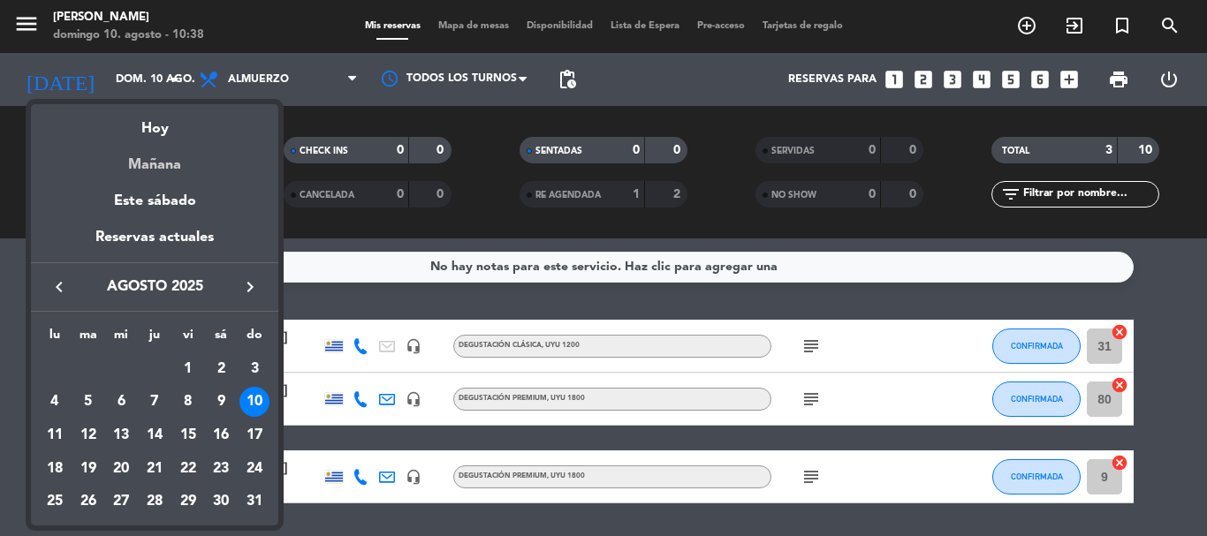
scroll to position [56, 0]
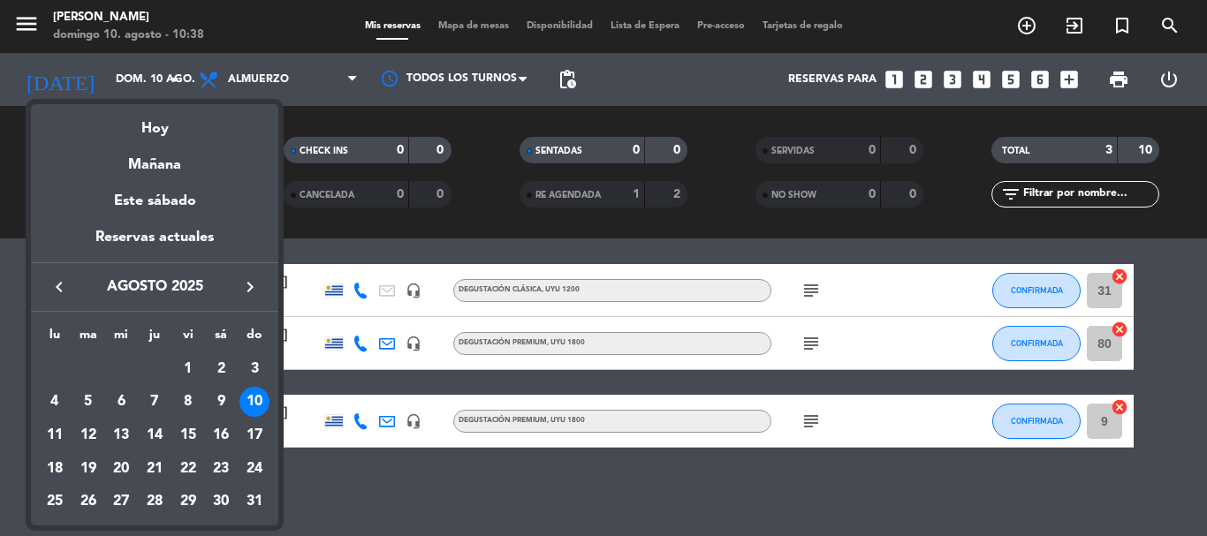
click at [251, 434] on div "17" at bounding box center [254, 435] width 30 height 30
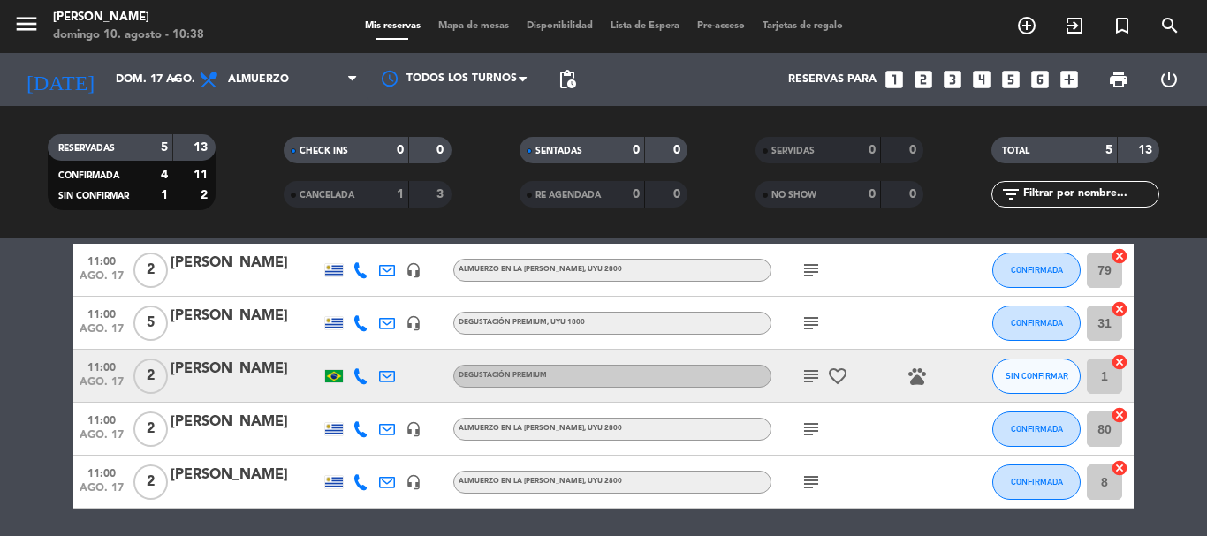
scroll to position [119, 0]
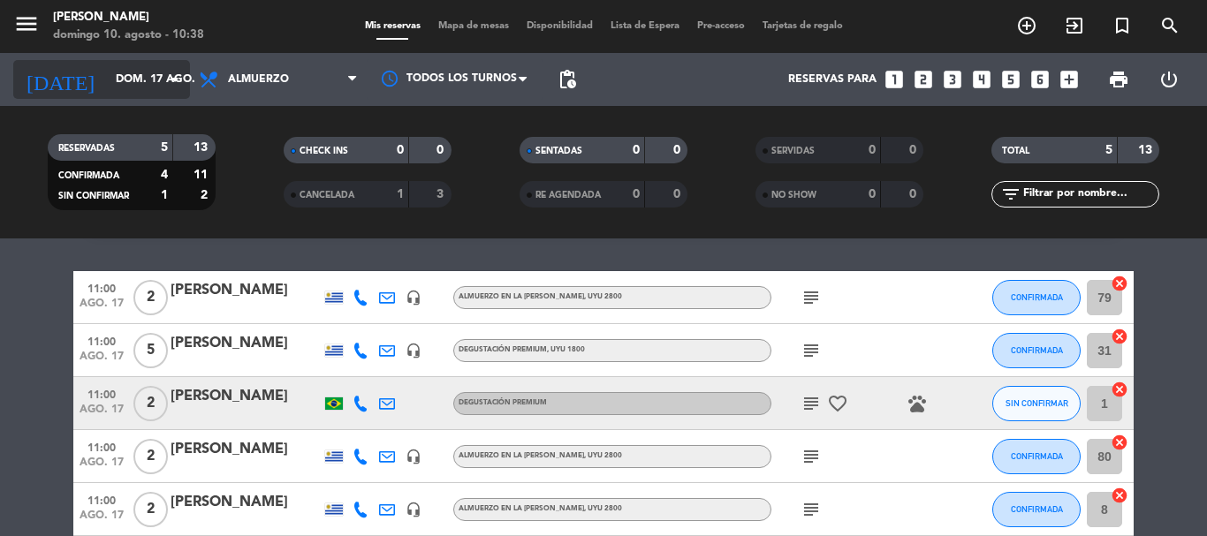
click at [175, 83] on icon "arrow_drop_down" at bounding box center [174, 79] width 21 height 21
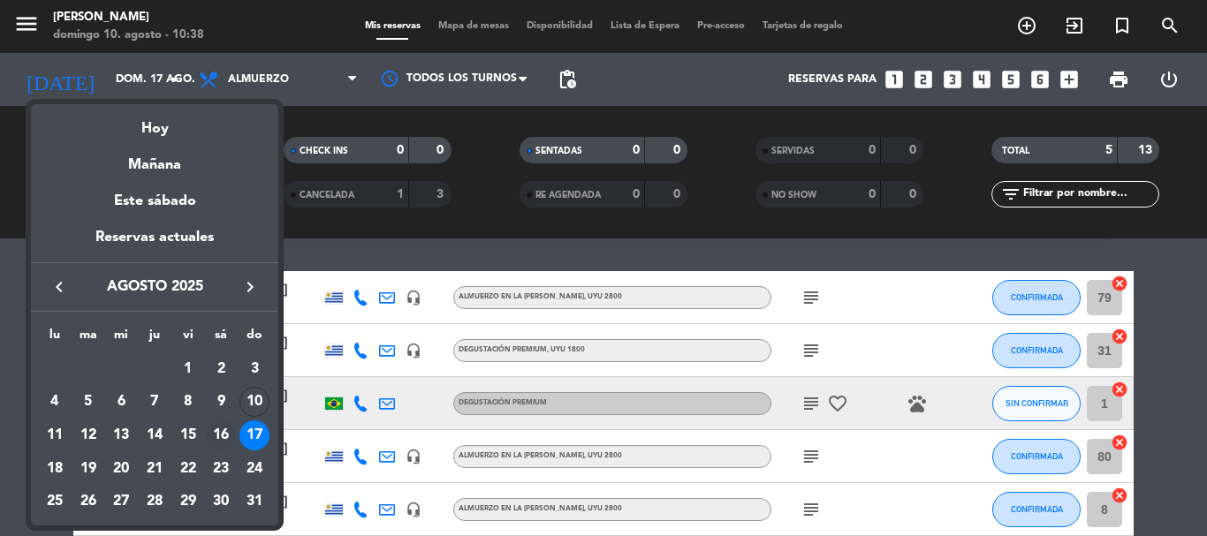
click at [223, 431] on div "16" at bounding box center [221, 435] width 30 height 30
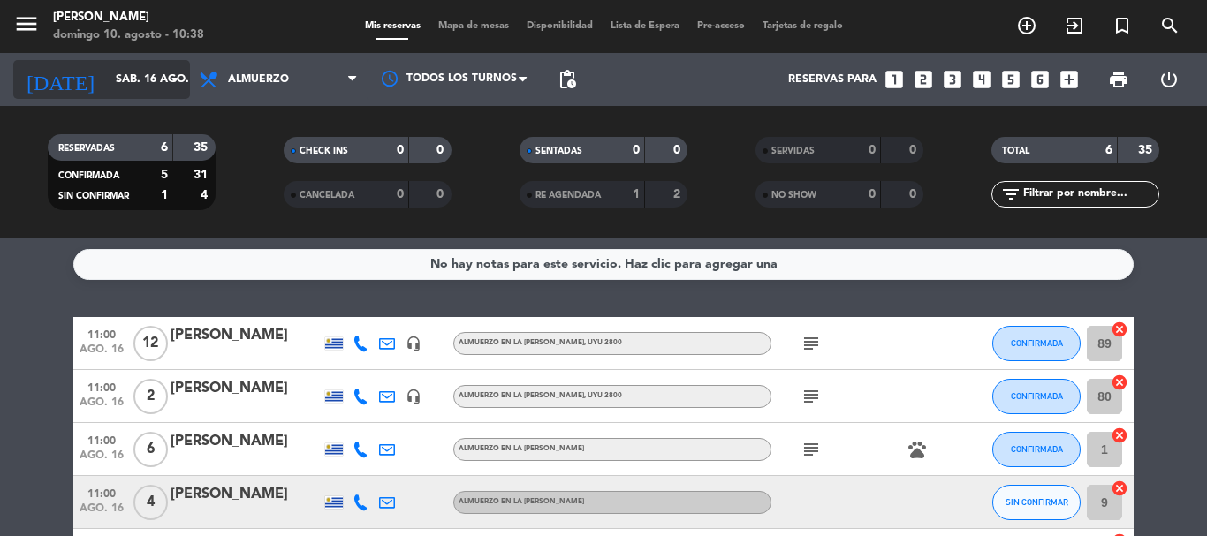
scroll to position [0, 0]
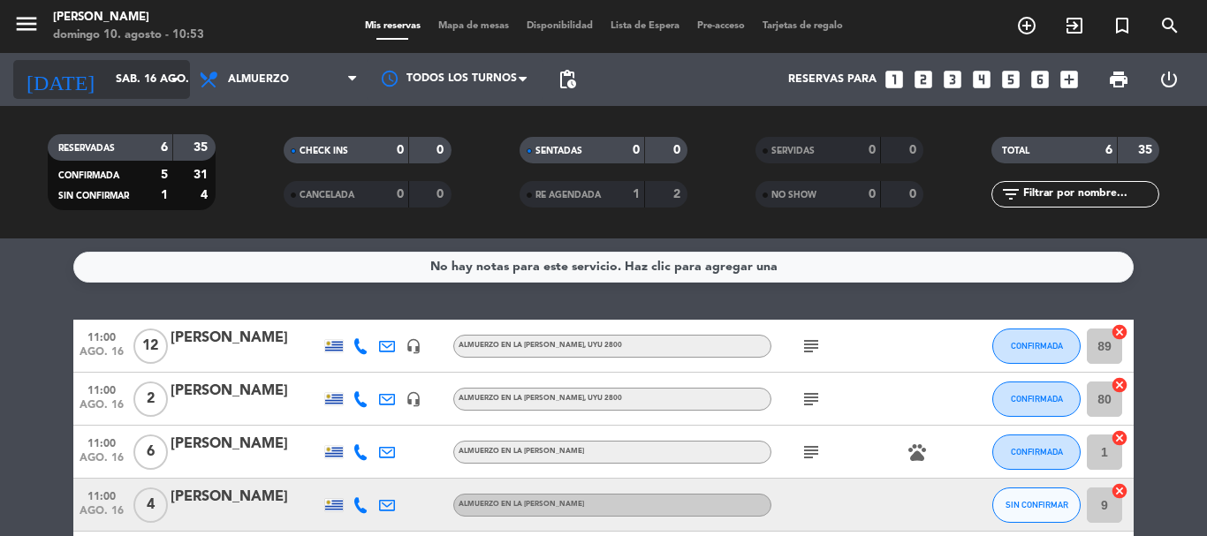
click at [163, 78] on input "sáb. 16 ago." at bounding box center [181, 79] width 149 height 30
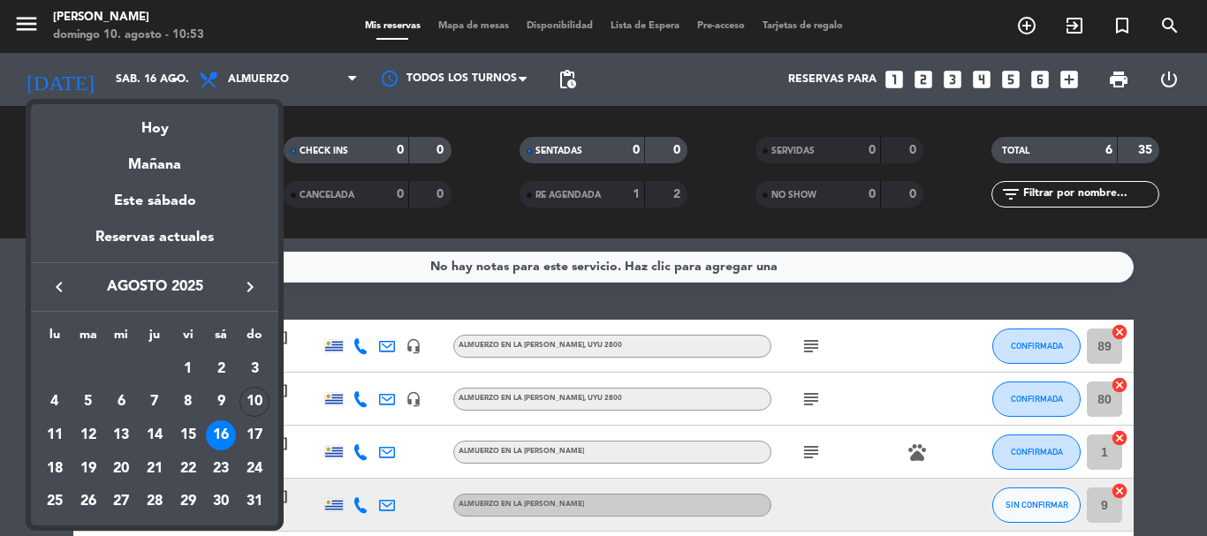
click at [146, 133] on div "Hoy" at bounding box center [154, 122] width 247 height 36
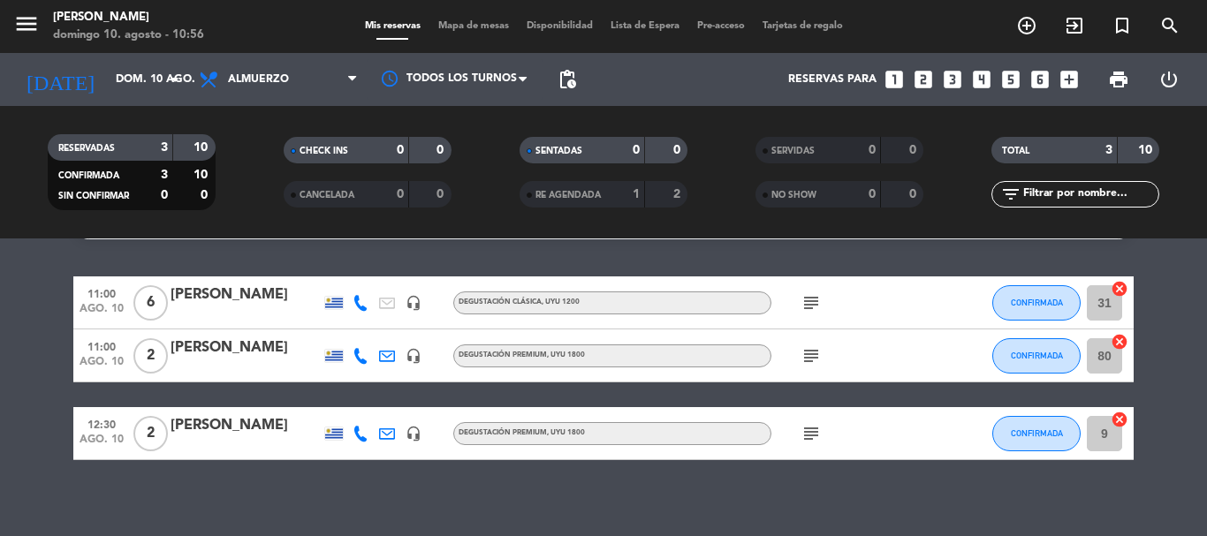
scroll to position [56, 0]
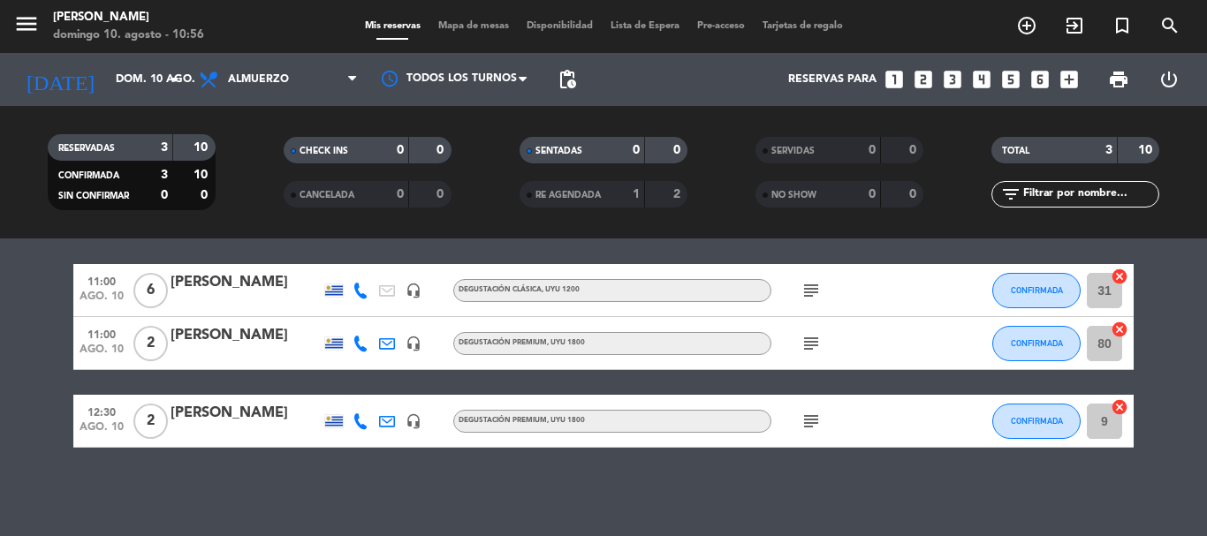
click at [814, 423] on icon "subject" at bounding box center [810, 421] width 21 height 21
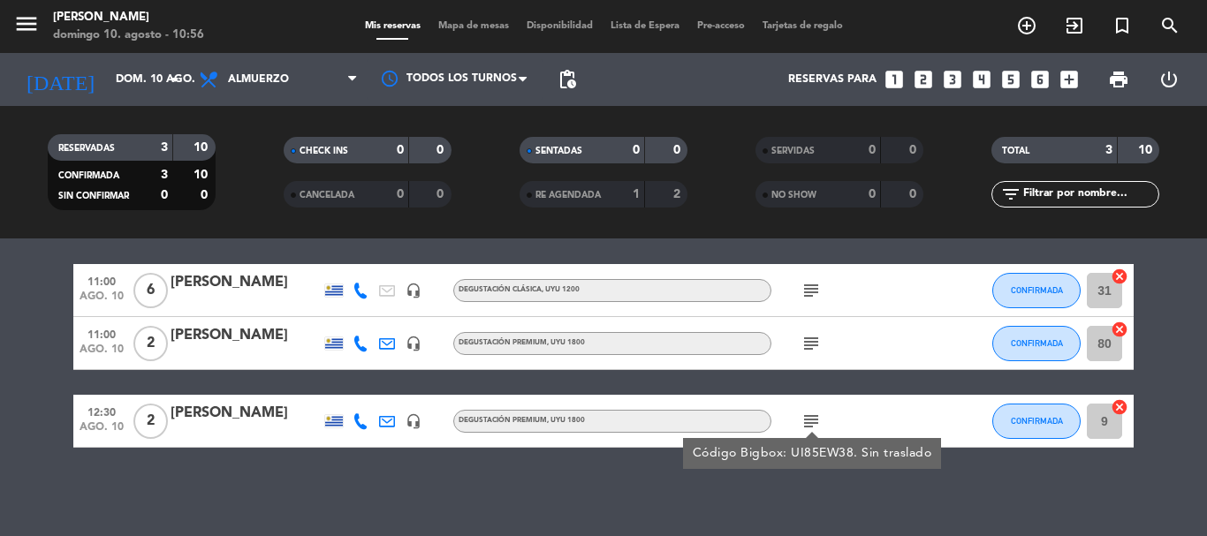
click at [904, 408] on div "subject Código Bigbox: UI85EW38. Sin traslado" at bounding box center [850, 421] width 159 height 52
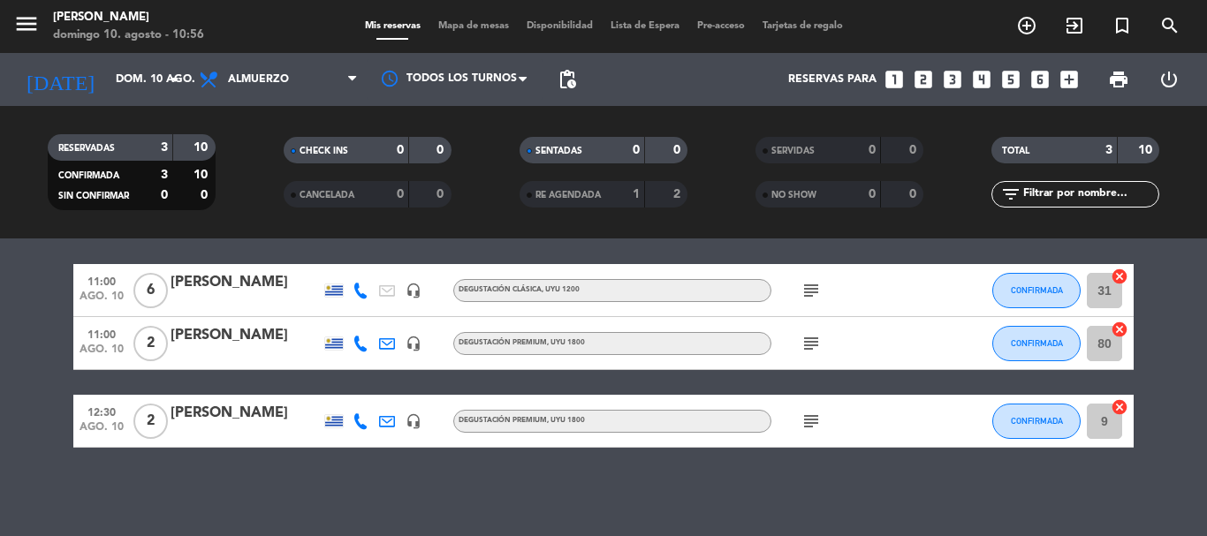
click at [812, 344] on icon "subject" at bounding box center [810, 343] width 21 height 21
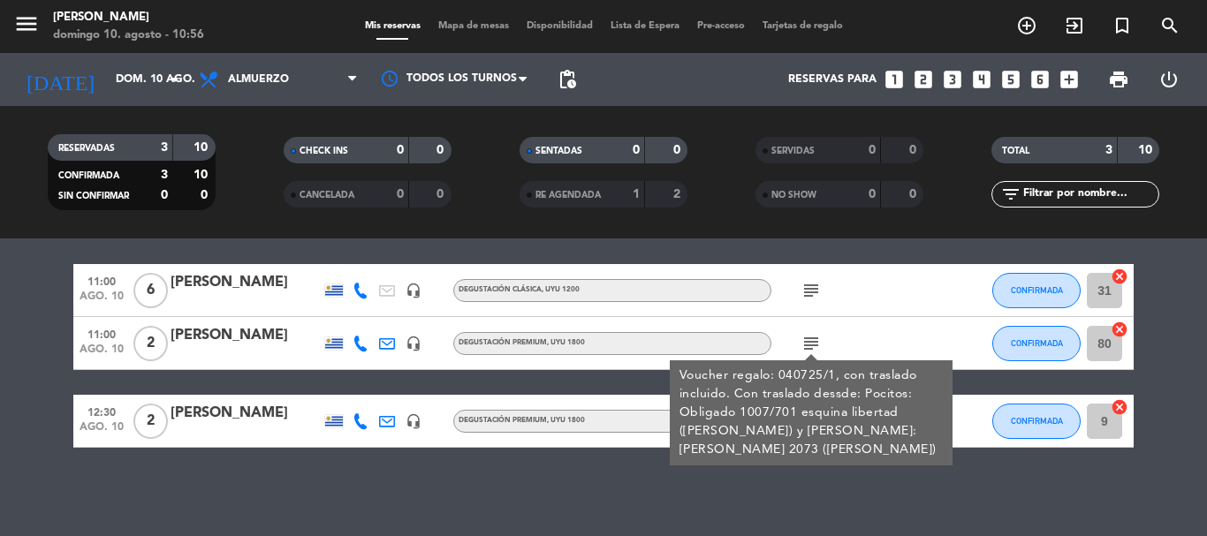
click at [247, 334] on div "[PERSON_NAME]" at bounding box center [245, 335] width 150 height 23
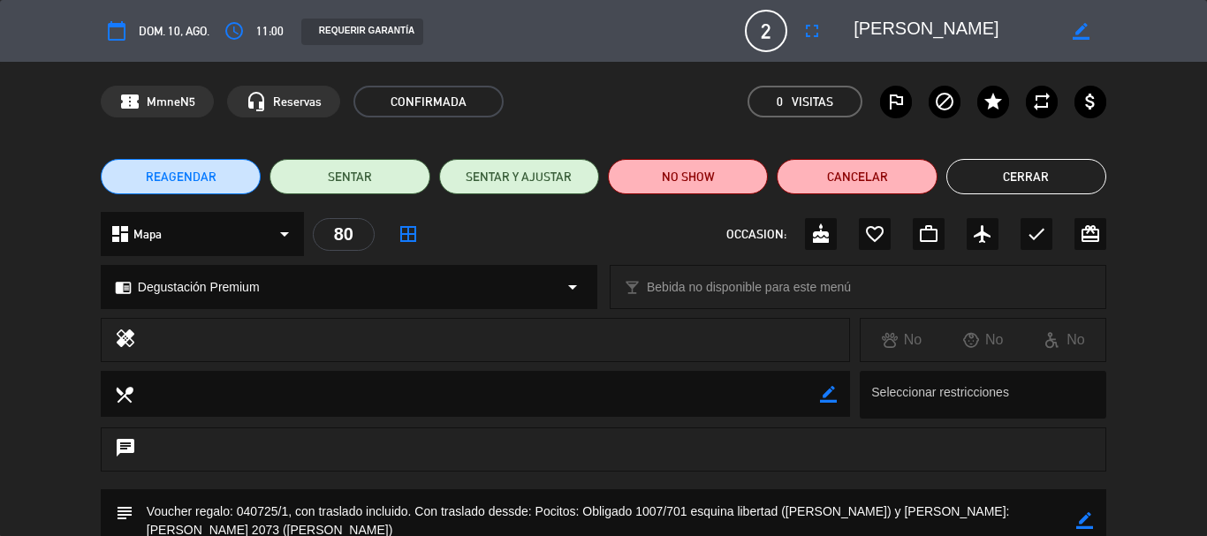
click at [1039, 175] on button "Cerrar" at bounding box center [1026, 176] width 160 height 35
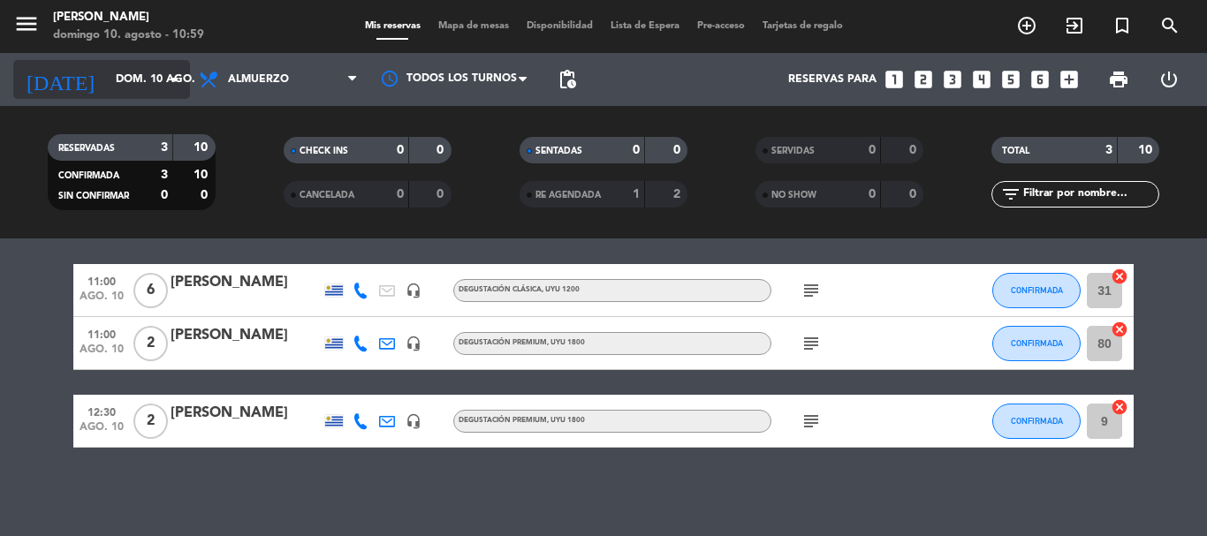
click at [173, 77] on icon "arrow_drop_down" at bounding box center [174, 79] width 21 height 21
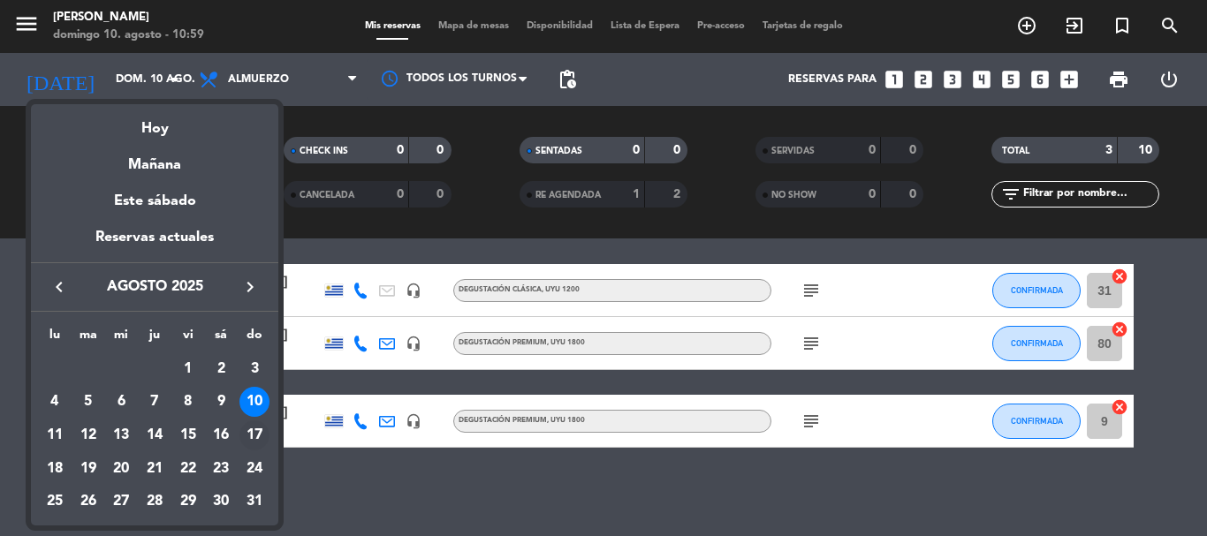
click at [259, 430] on div "17" at bounding box center [254, 435] width 30 height 30
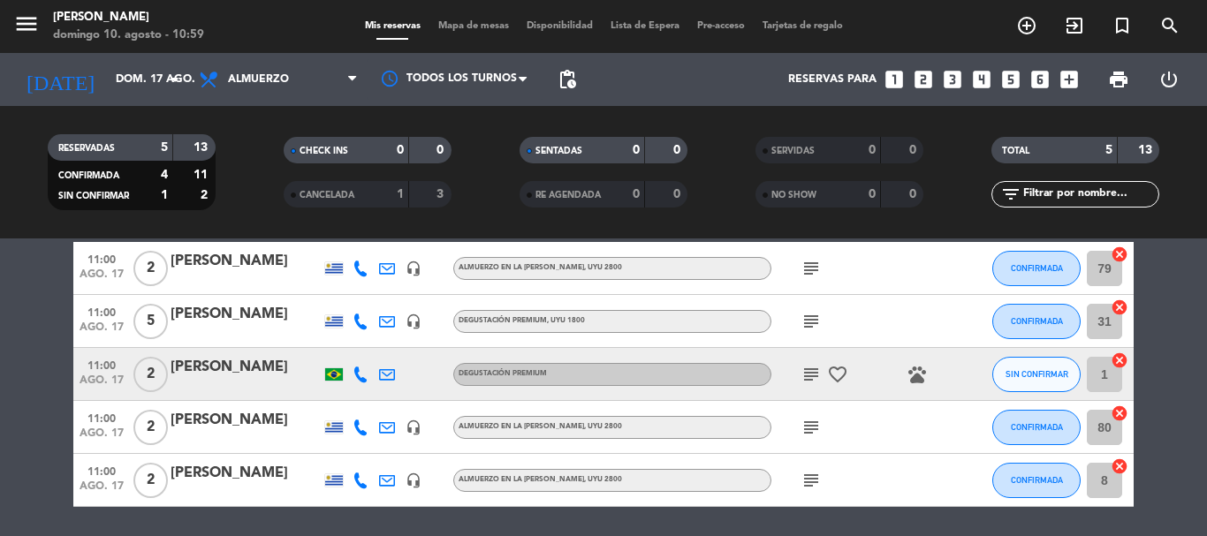
scroll to position [119, 0]
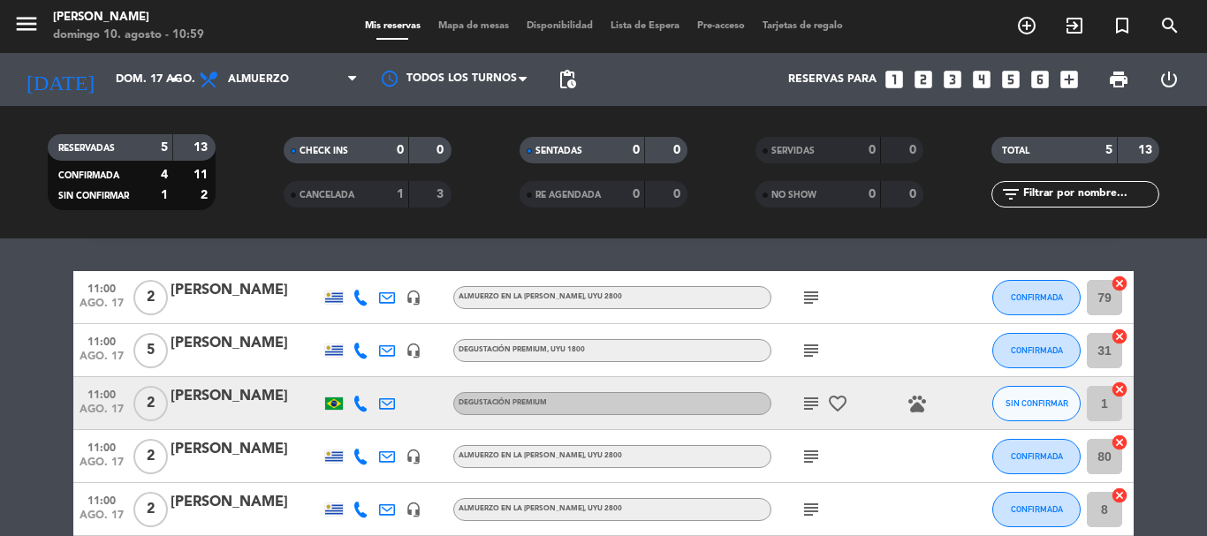
click at [813, 349] on icon "subject" at bounding box center [810, 350] width 21 height 21
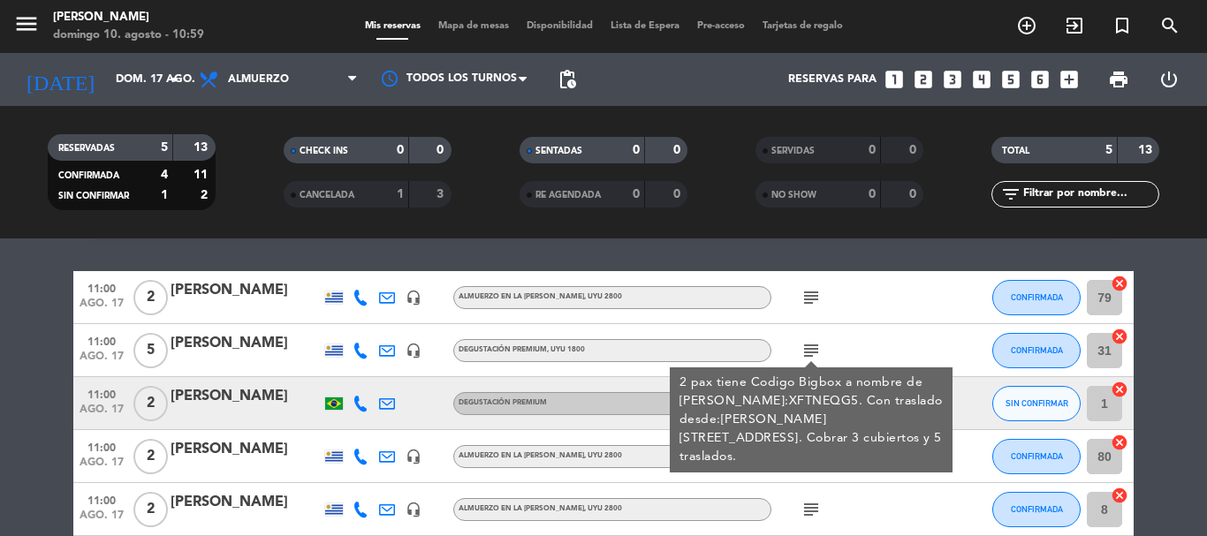
click at [883, 349] on div "subject 2 pax tiene Codigo Bigbox a nombre de [PERSON_NAME]:XFTNEQG5. Con trasl…" at bounding box center [850, 350] width 159 height 52
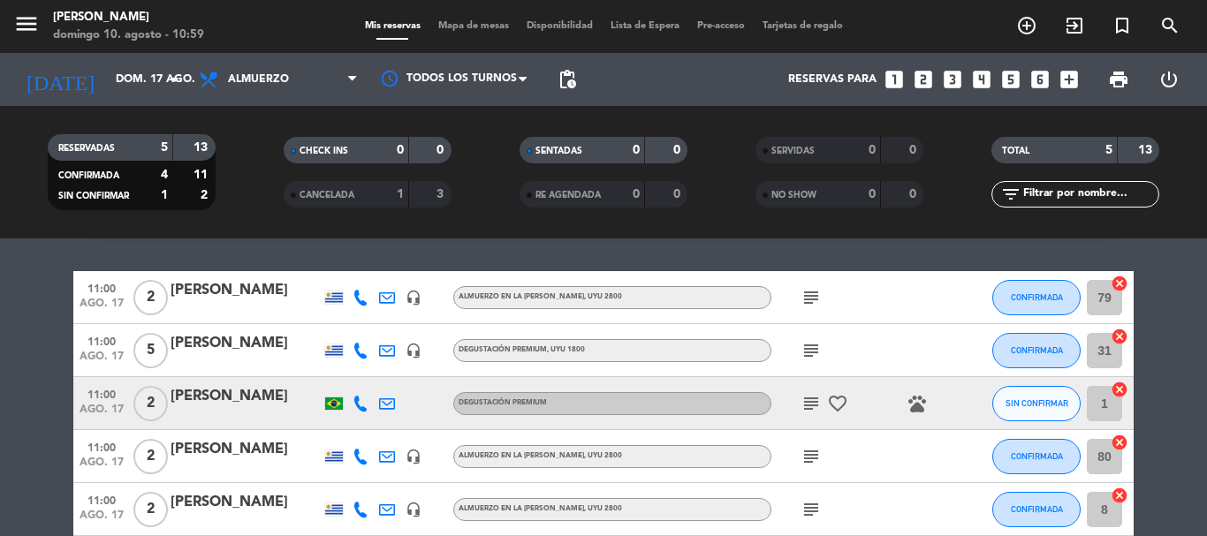
click at [817, 401] on icon "subject" at bounding box center [810, 403] width 21 height 21
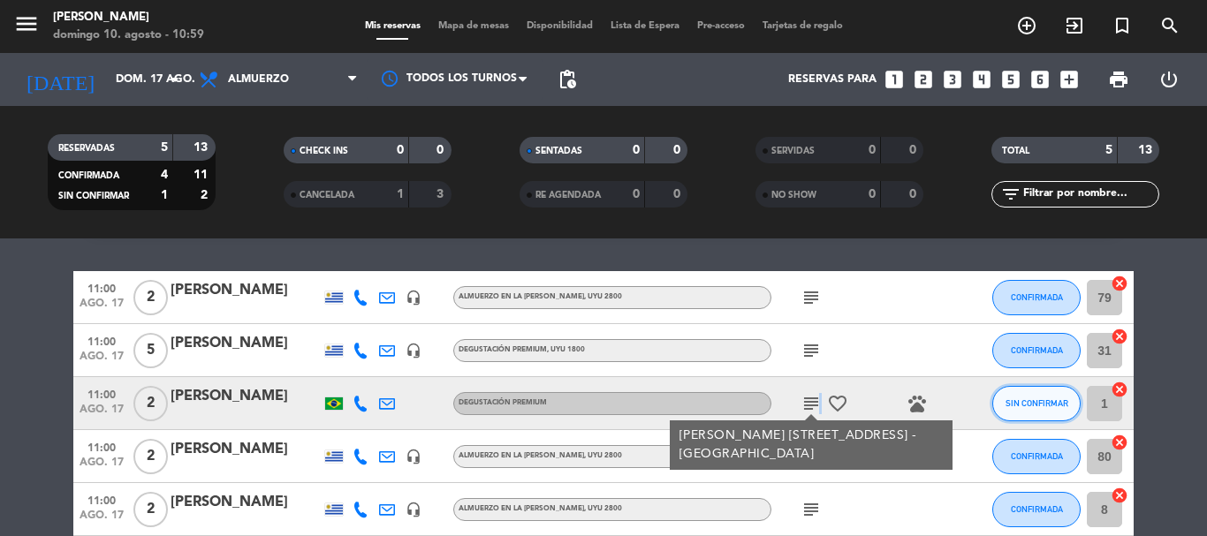
click at [1016, 408] on span "SIN CONFIRMAR" at bounding box center [1036, 403] width 63 height 10
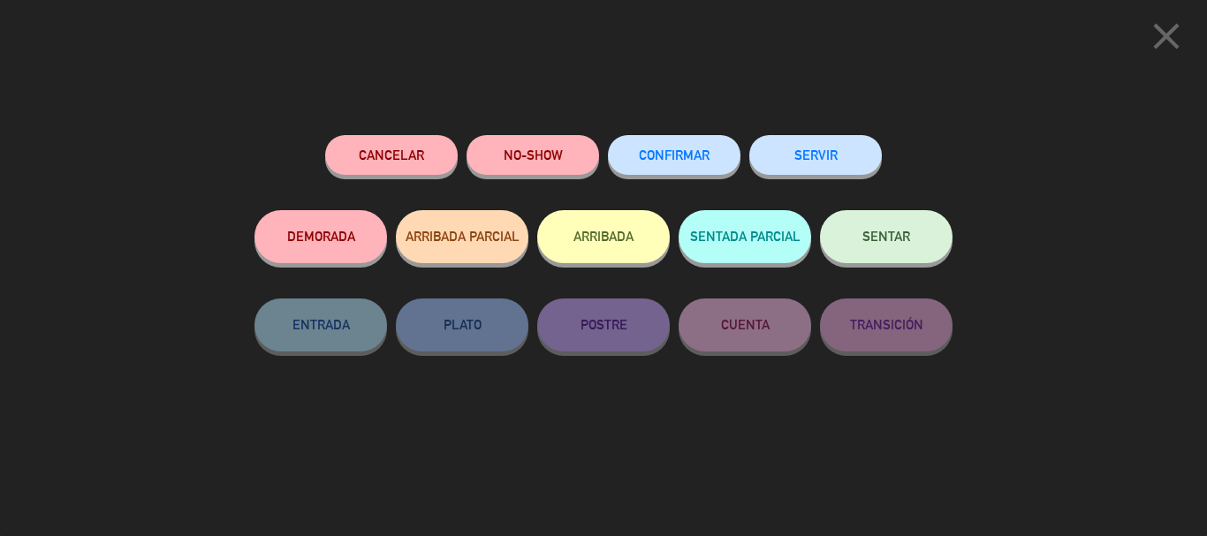
click at [704, 156] on span "CONFIRMAR" at bounding box center [674, 155] width 71 height 15
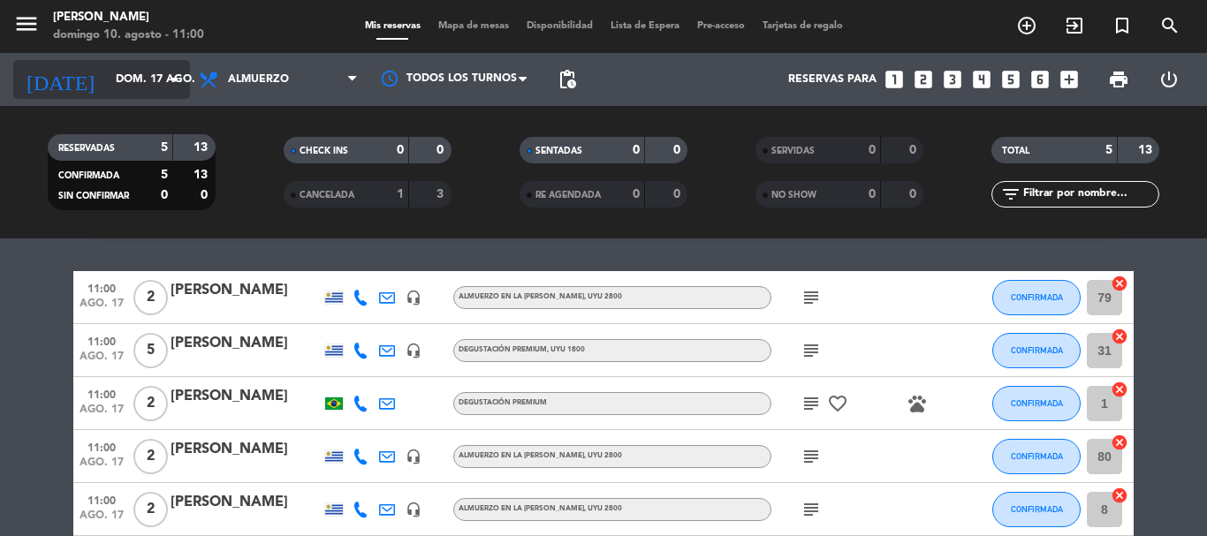
click at [172, 76] on icon "arrow_drop_down" at bounding box center [174, 79] width 21 height 21
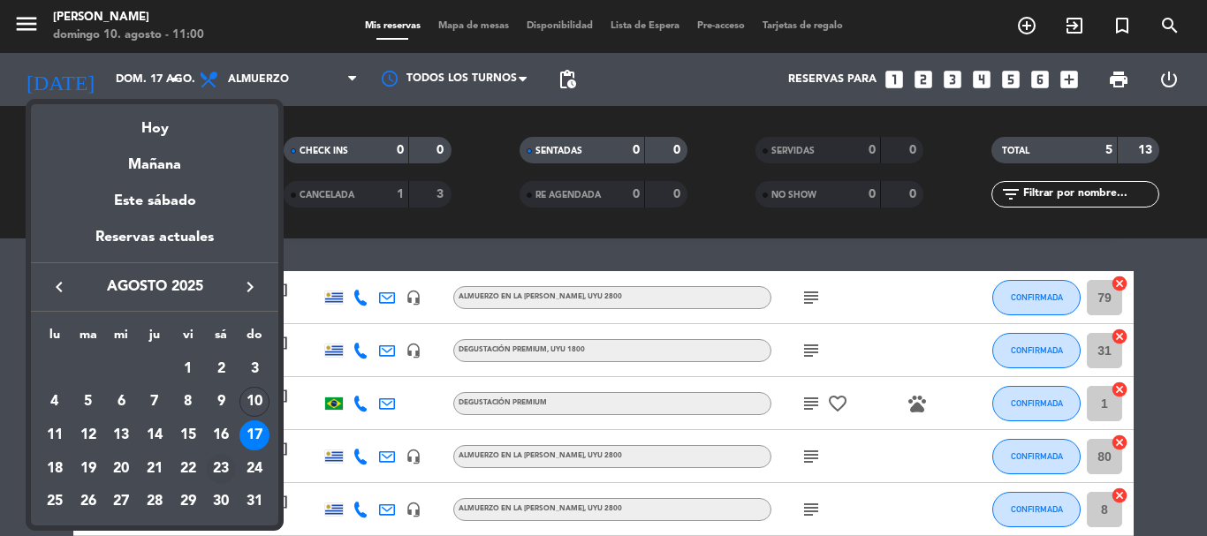
click at [218, 463] on div "23" at bounding box center [221, 469] width 30 height 30
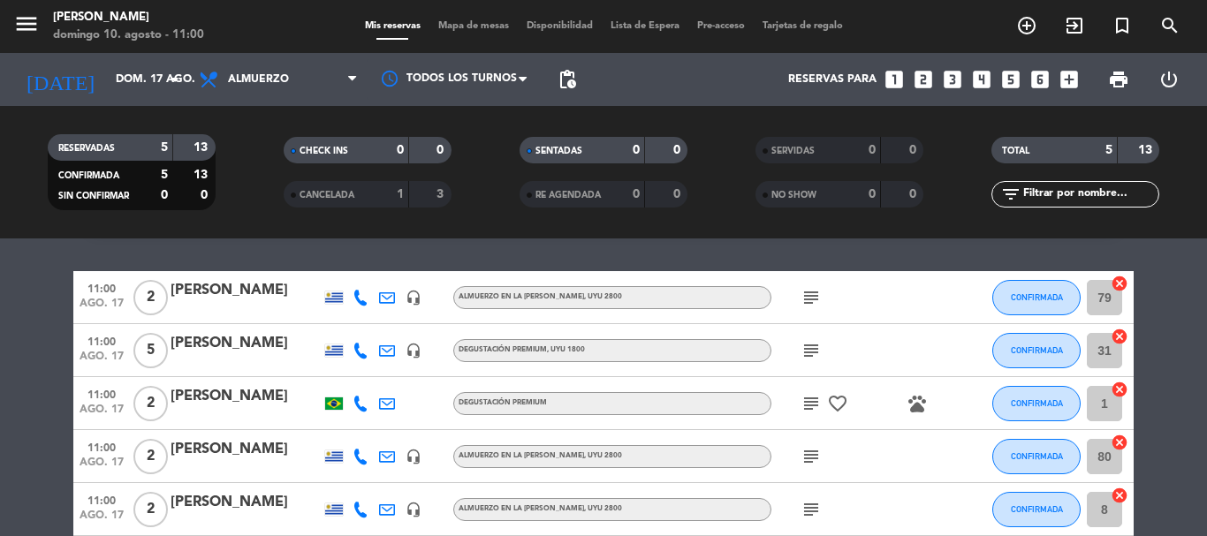
type input "[DATE]"
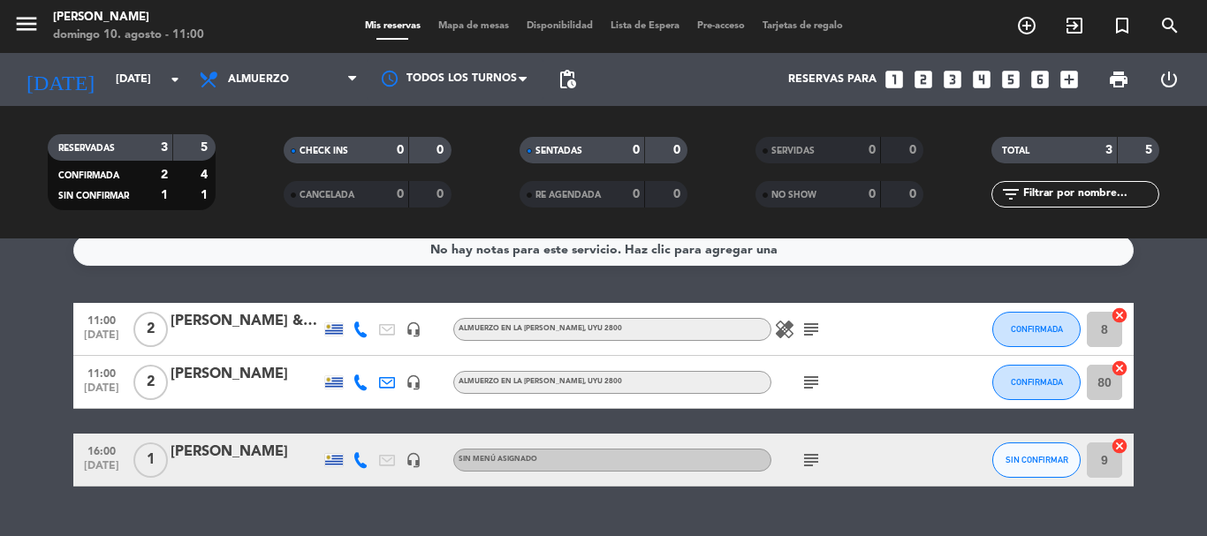
scroll to position [0, 0]
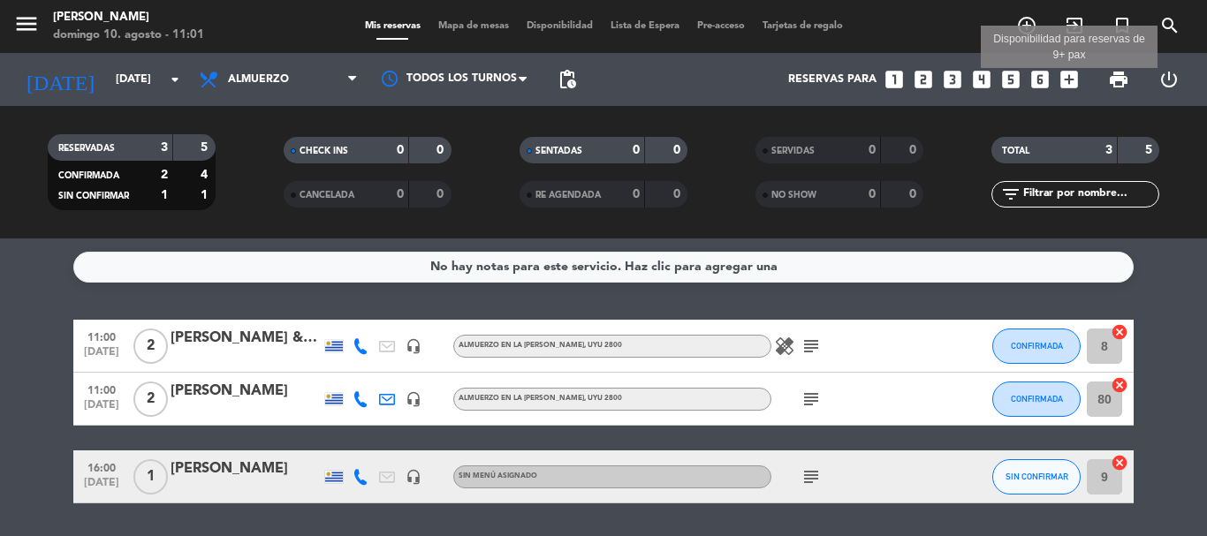
click at [1066, 81] on icon "add_box" at bounding box center [1068, 79] width 23 height 23
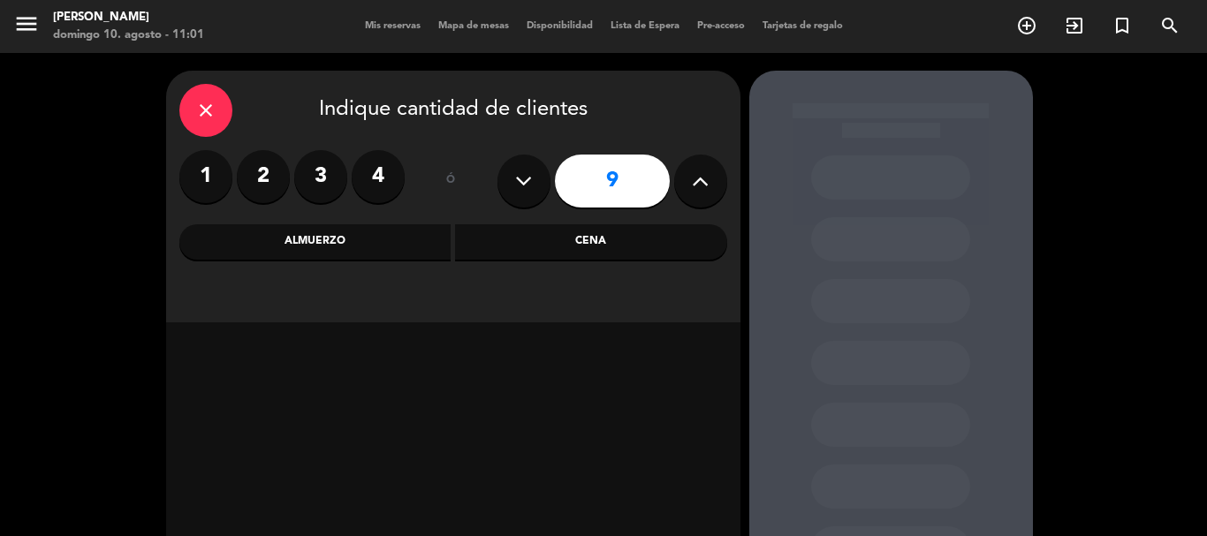
click at [261, 173] on label "2" at bounding box center [263, 176] width 53 height 53
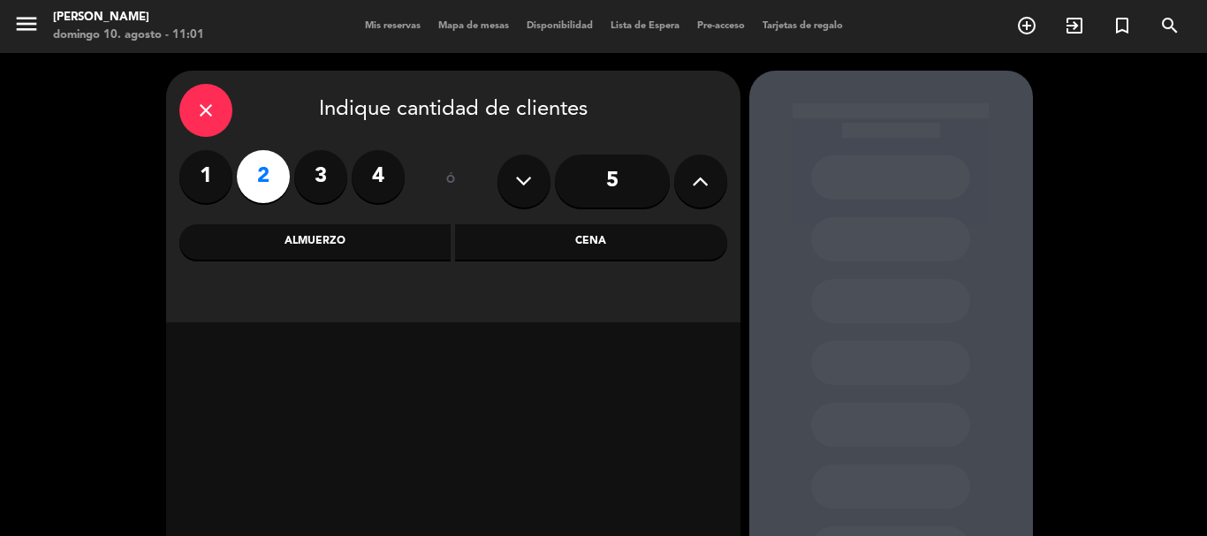
drag, startPoint x: 334, startPoint y: 238, endPoint x: 463, endPoint y: 254, distance: 129.9
click at [337, 237] on div "Almuerzo" at bounding box center [315, 241] width 272 height 35
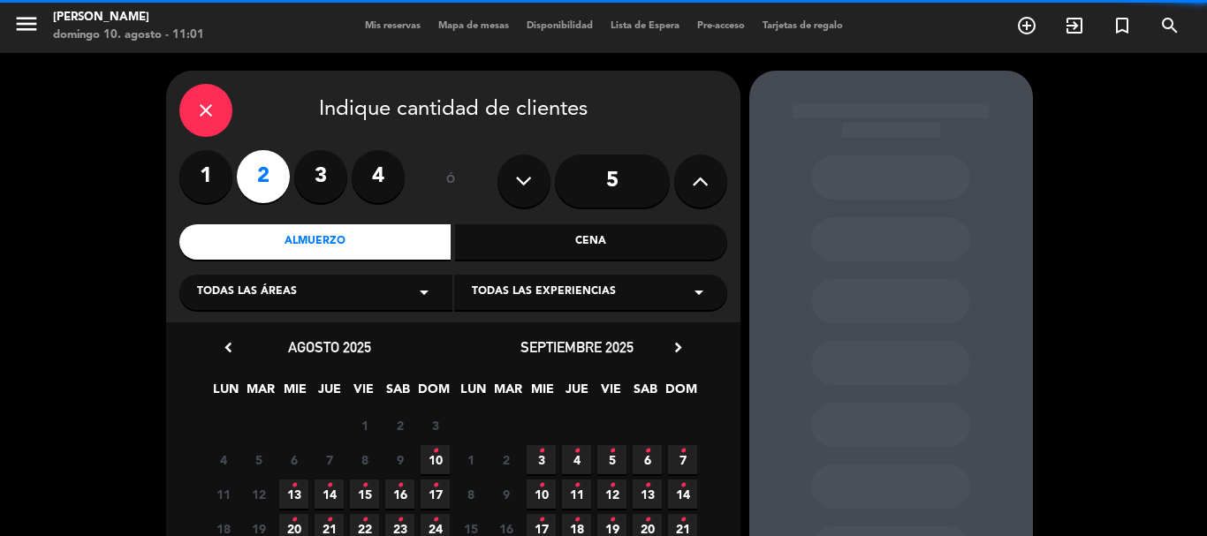
click at [698, 289] on icon "arrow_drop_down" at bounding box center [698, 292] width 21 height 21
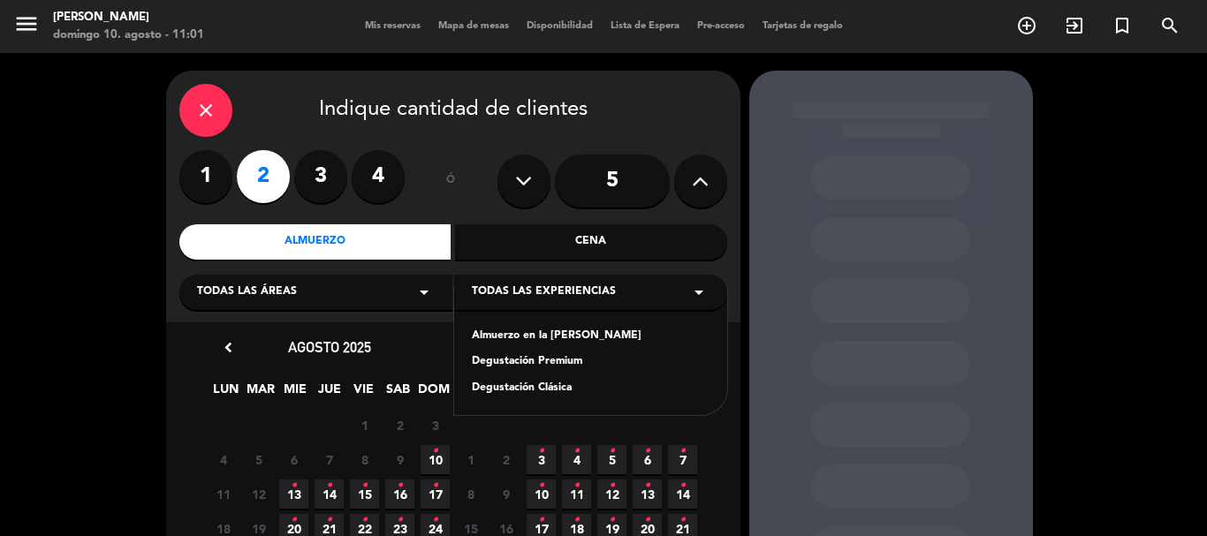
click at [518, 354] on div "Degustación Premium" at bounding box center [591, 362] width 238 height 18
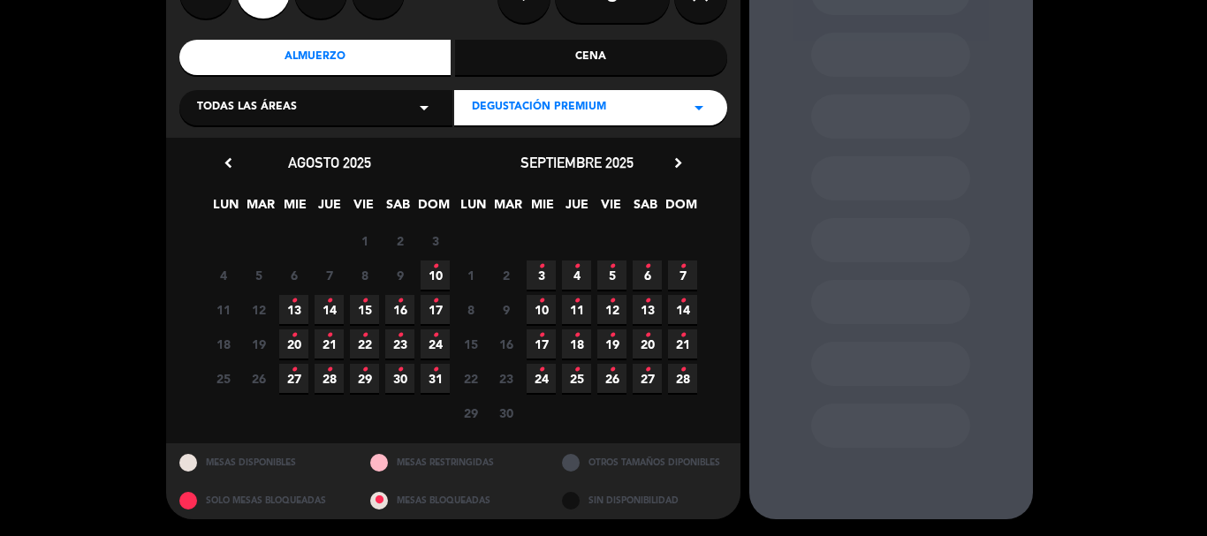
click at [403, 345] on span "23 •" at bounding box center [399, 343] width 29 height 29
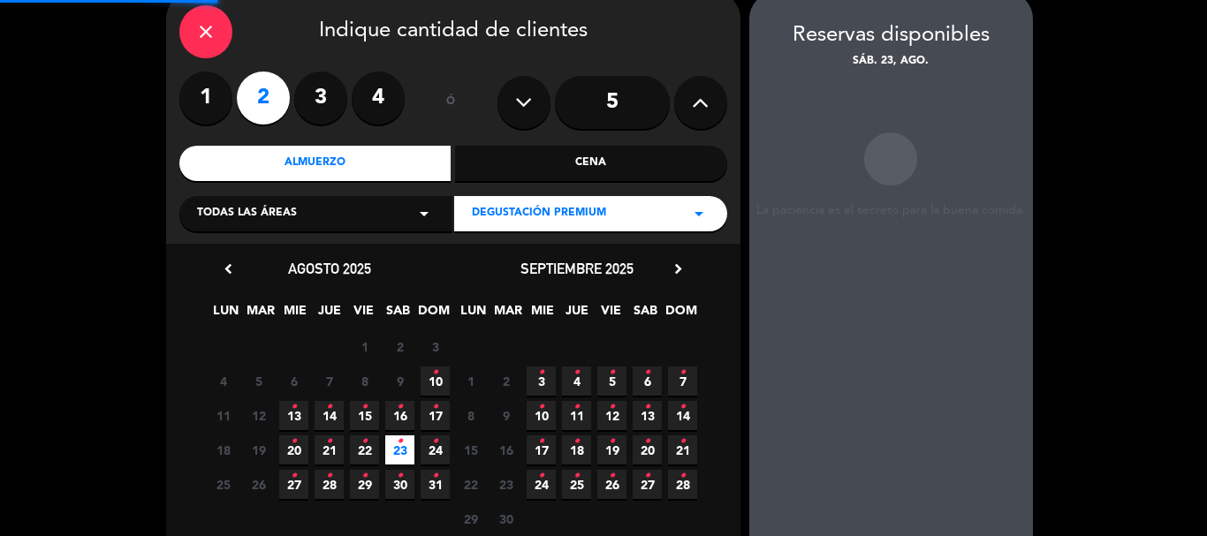
scroll to position [71, 0]
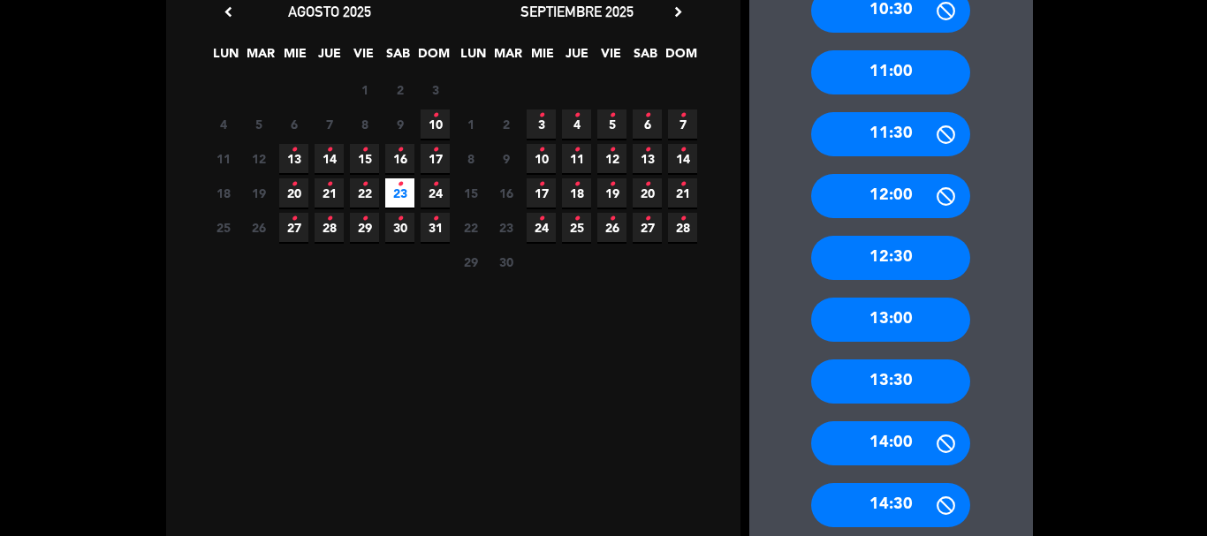
click at [878, 322] on div "13:00" at bounding box center [890, 320] width 159 height 44
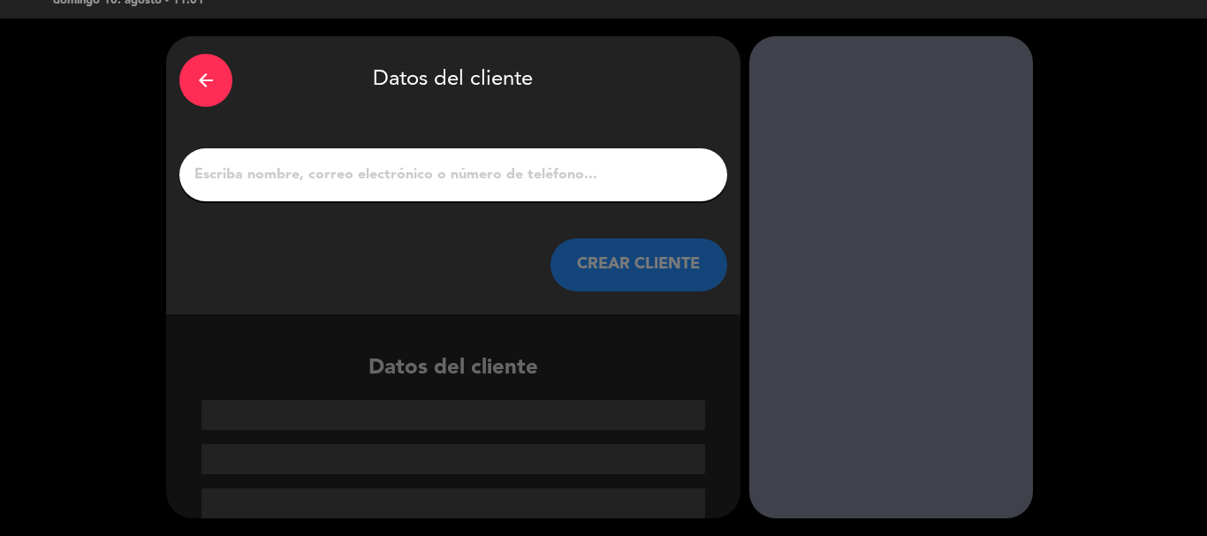
click at [494, 168] on input "1" at bounding box center [453, 175] width 521 height 25
click at [418, 182] on input "1" at bounding box center [453, 175] width 521 height 25
paste input "[PERSON_NAME]"
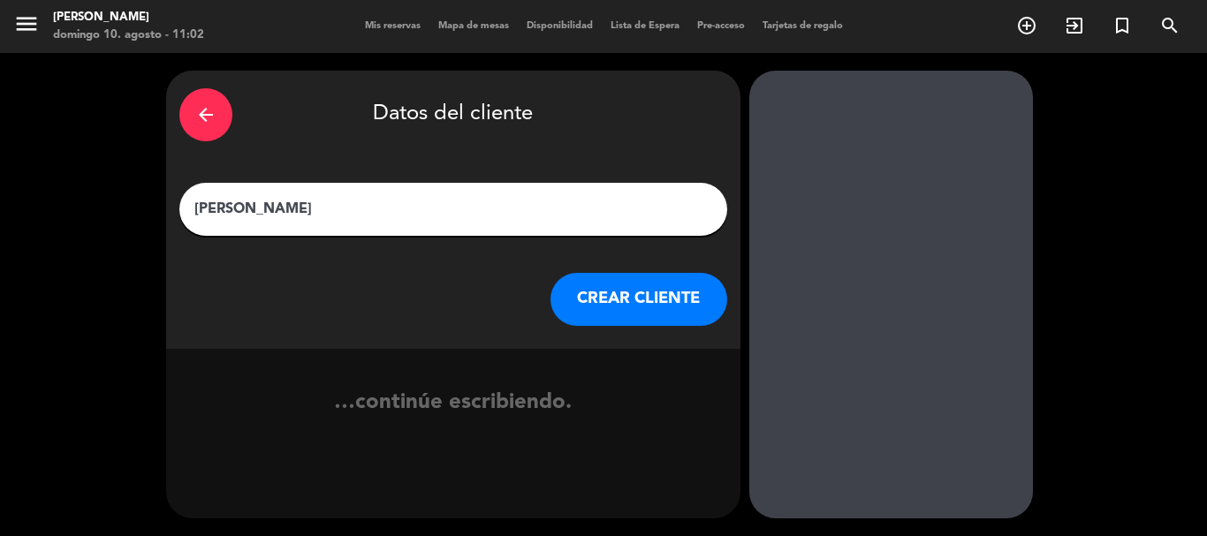
scroll to position [0, 0]
type input "[PERSON_NAME]"
click at [643, 300] on button "CREAR CLIENTE" at bounding box center [638, 299] width 177 height 53
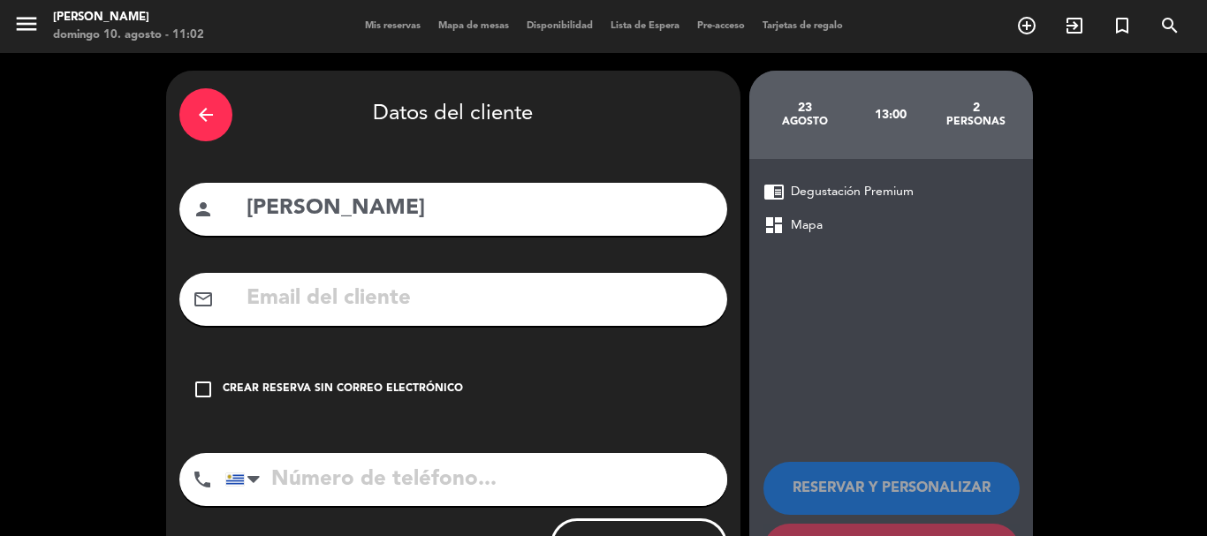
click at [301, 306] on input "text" at bounding box center [479, 299] width 469 height 36
paste input "[EMAIL_ADDRESS][DOMAIN_NAME]"
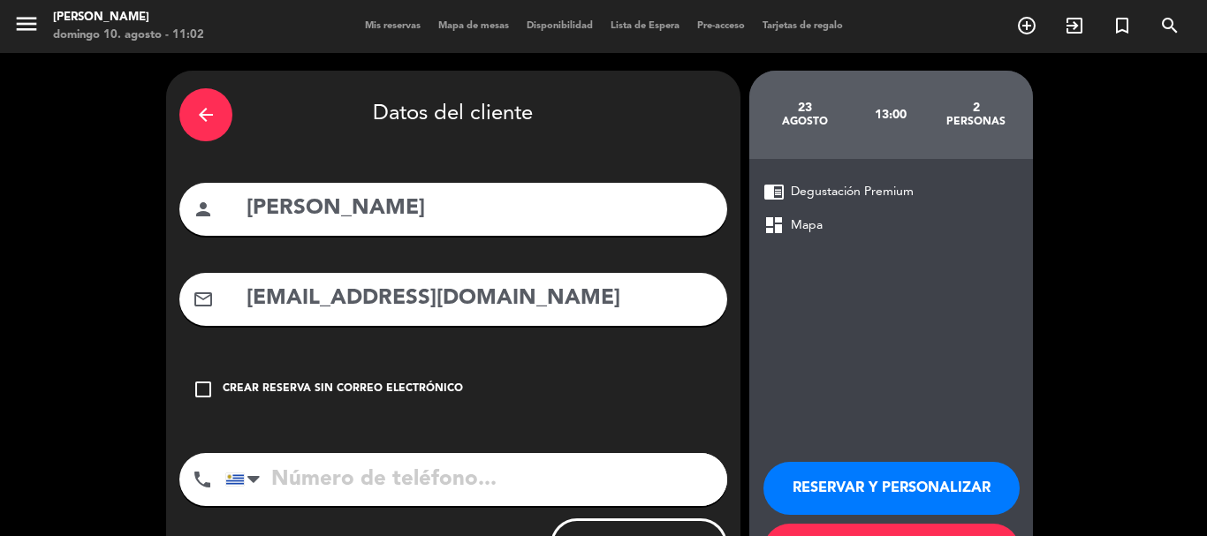
type input "[EMAIL_ADDRESS][DOMAIN_NAME]"
click at [419, 488] on input "tel" at bounding box center [476, 479] width 502 height 53
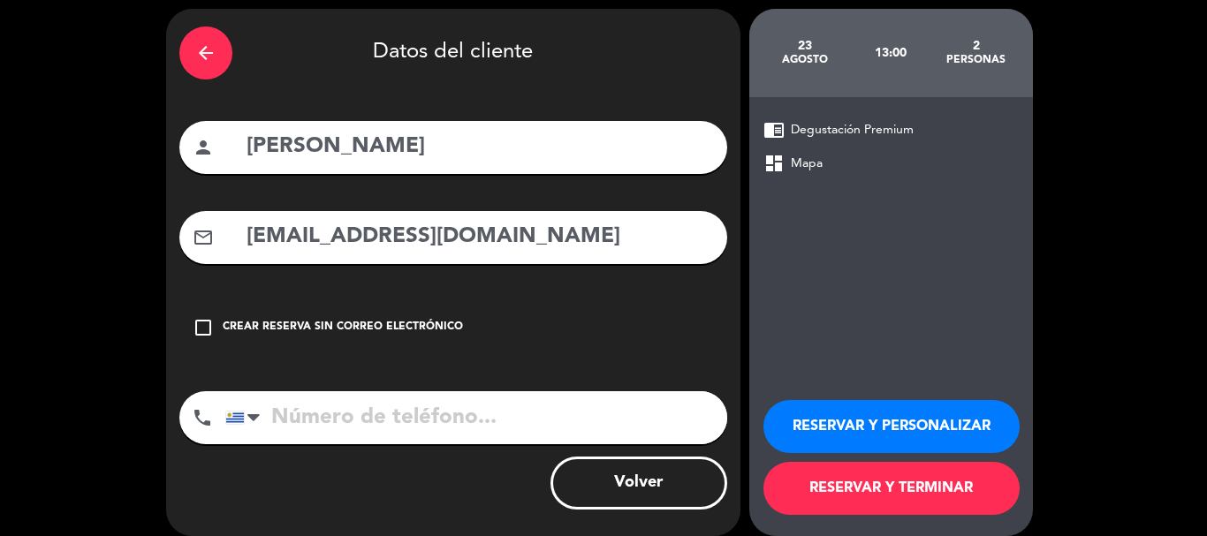
scroll to position [79, 0]
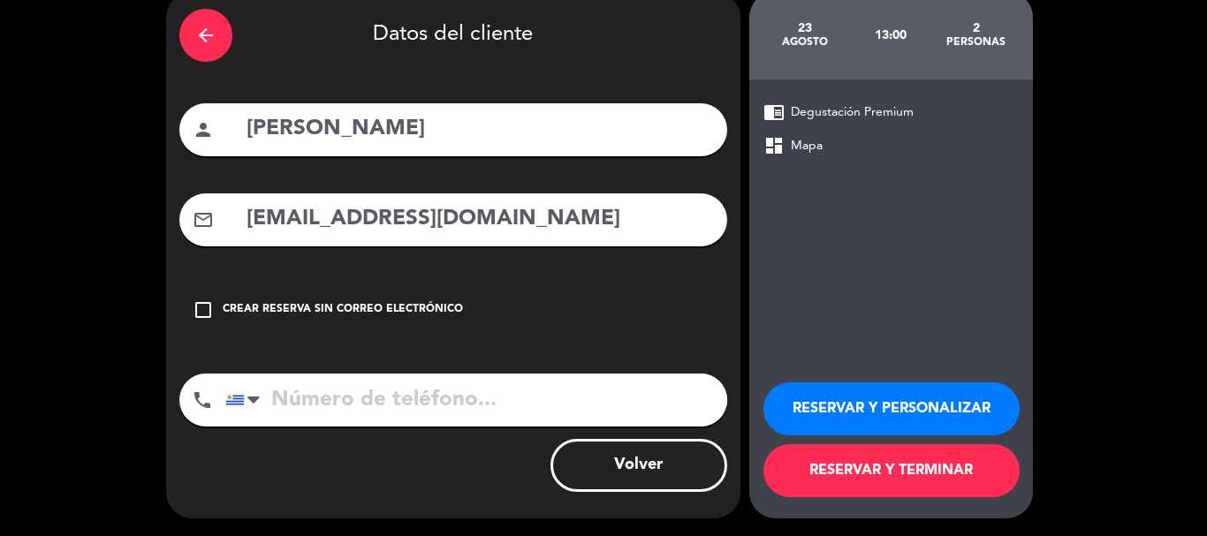
paste input "099758166"
click at [284, 398] on input "099758166" at bounding box center [476, 400] width 502 height 53
type input "[PHONE_NUMBER]"
click at [856, 405] on button "RESERVAR Y PERSONALIZAR" at bounding box center [891, 408] width 256 height 53
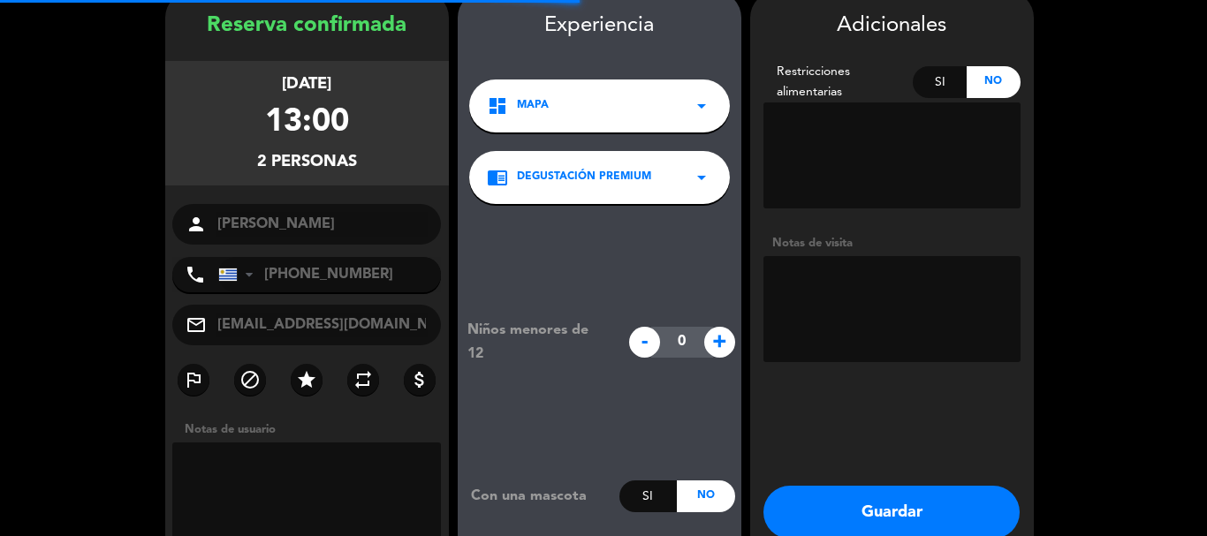
scroll to position [71, 0]
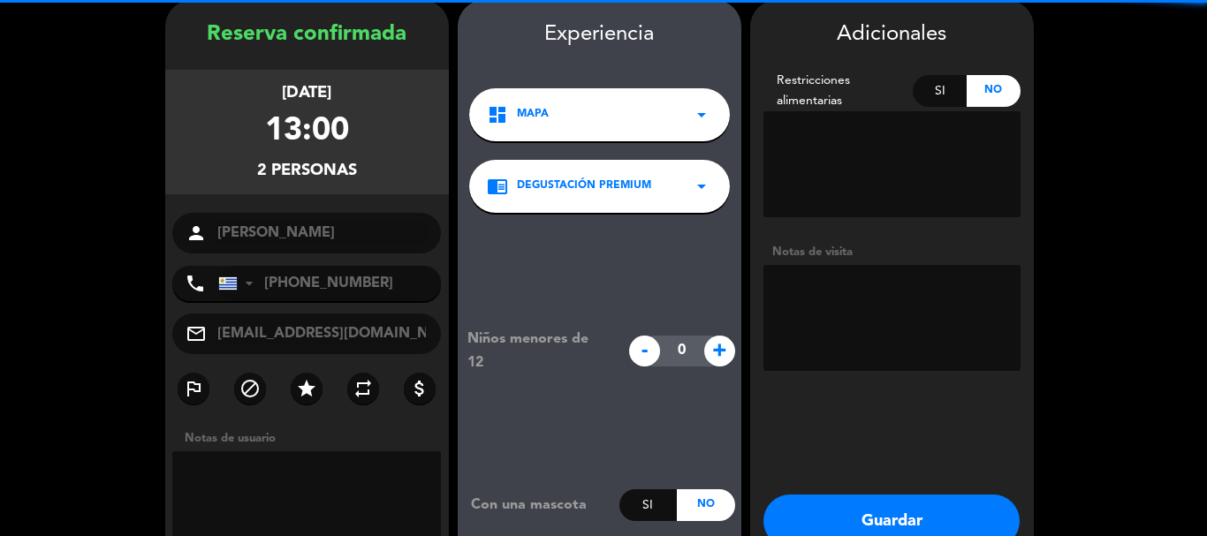
click at [844, 284] on textarea at bounding box center [891, 318] width 257 height 106
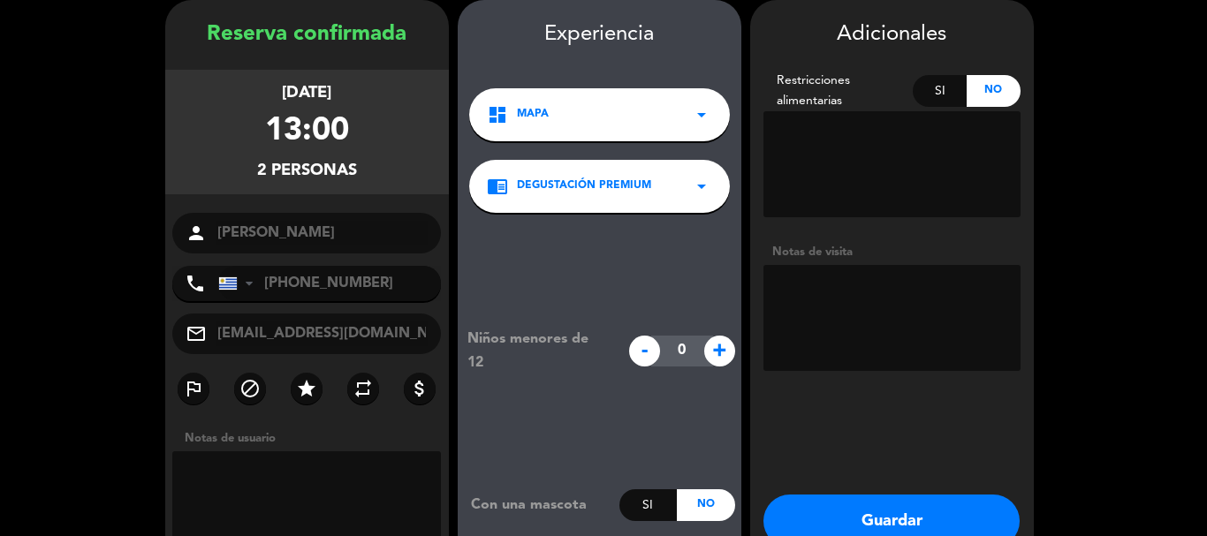
click at [802, 298] on textarea at bounding box center [891, 318] width 257 height 106
paste textarea "Código: SVKDPMV4"
click at [839, 289] on textarea at bounding box center [891, 318] width 257 height 106
click at [889, 322] on textarea at bounding box center [891, 318] width 257 height 106
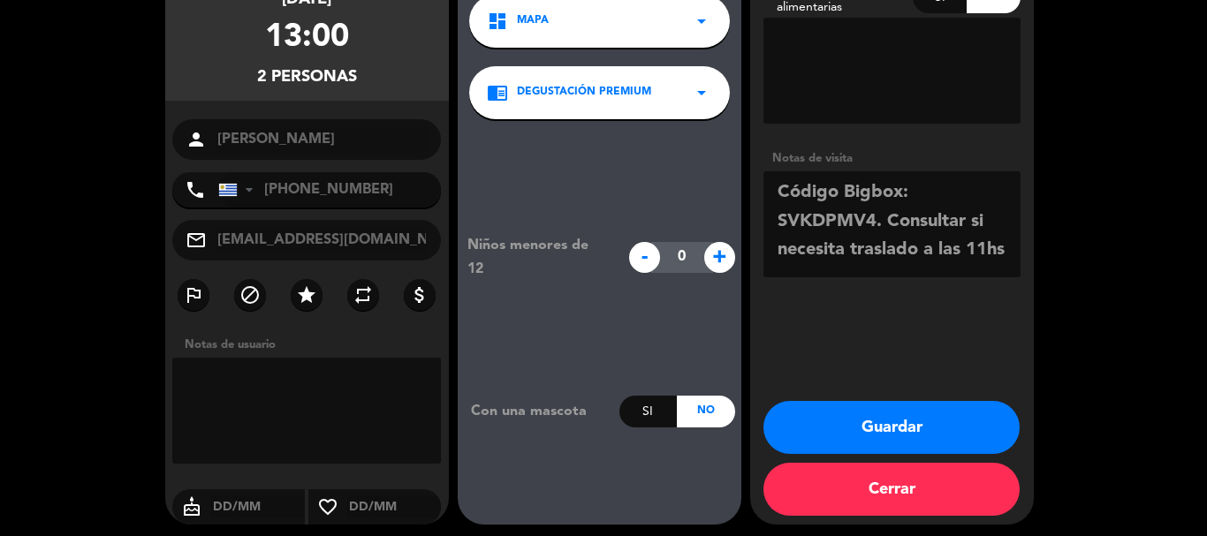
scroll to position [170, 0]
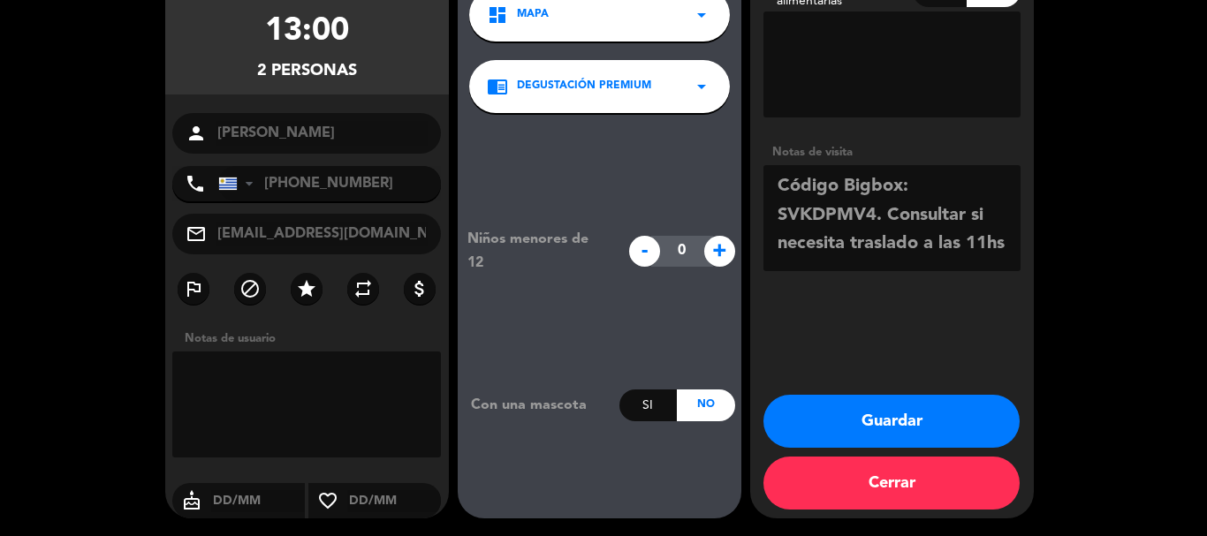
type textarea "Código Bigbox: SVKDPMV4. Consultar si necesita traslado a las 11hs"
click at [929, 412] on button "Guardar" at bounding box center [891, 421] width 256 height 53
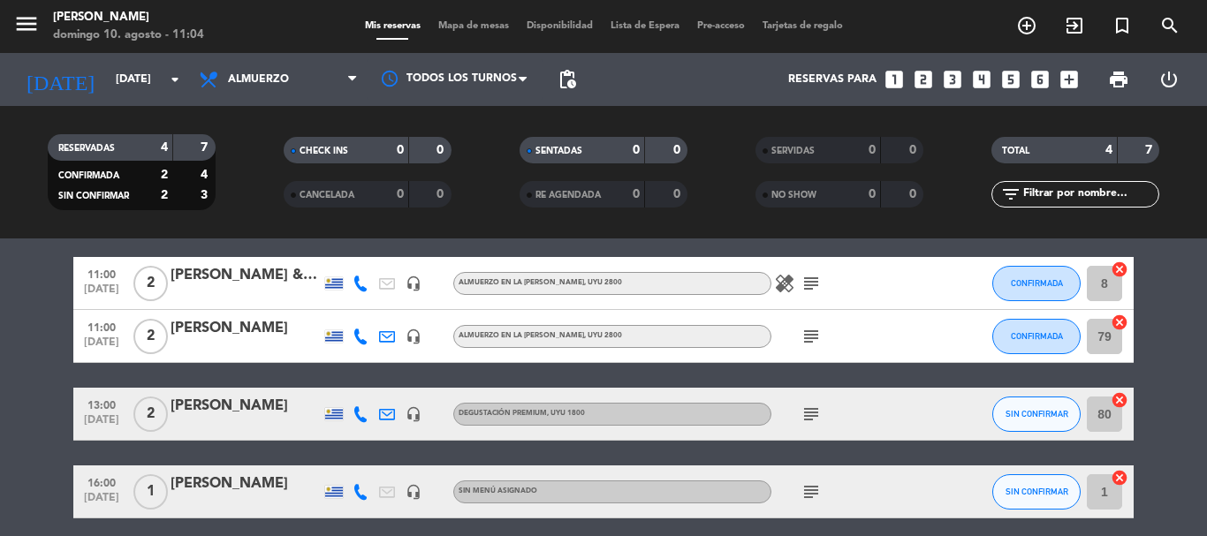
scroll to position [133, 0]
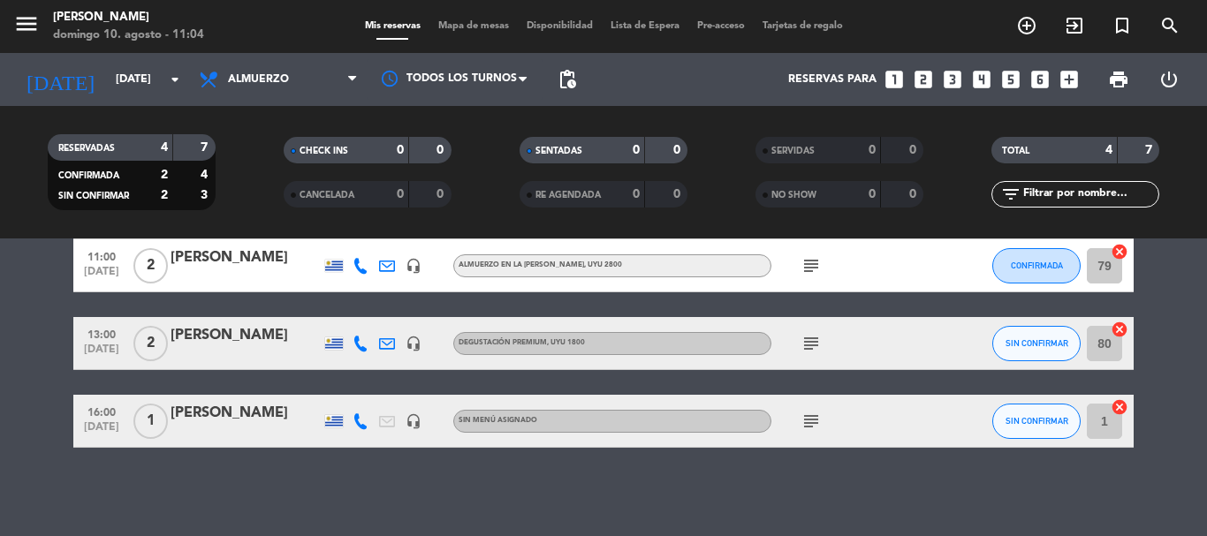
click at [814, 340] on icon "subject" at bounding box center [810, 343] width 21 height 21
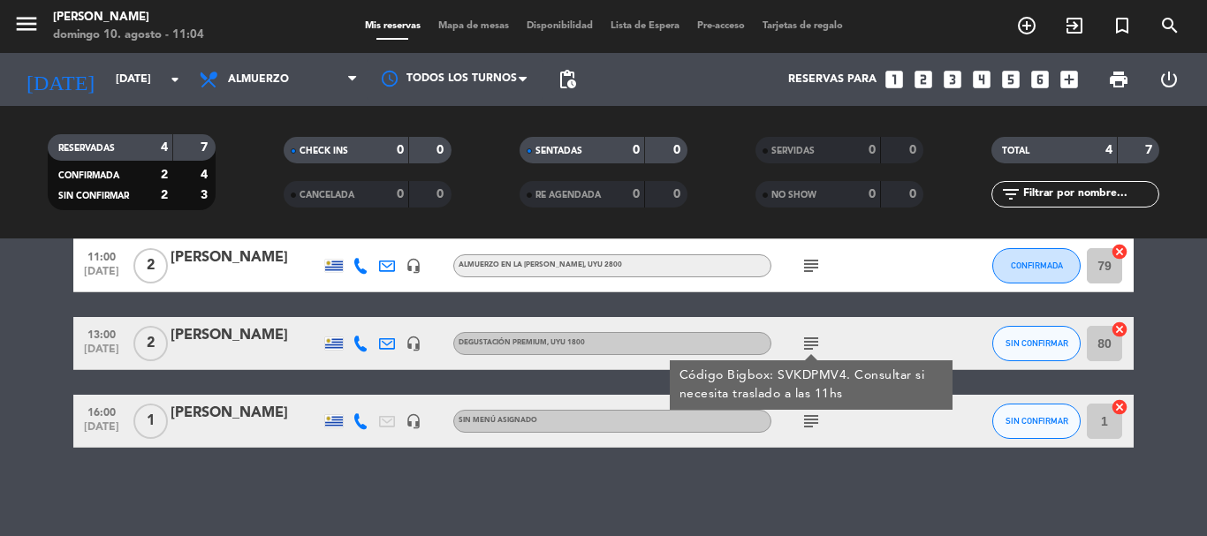
click at [863, 335] on div "subject Código Bigbox: SVKDPMV4. Consultar si necesita traslado a las 11hs" at bounding box center [850, 343] width 159 height 52
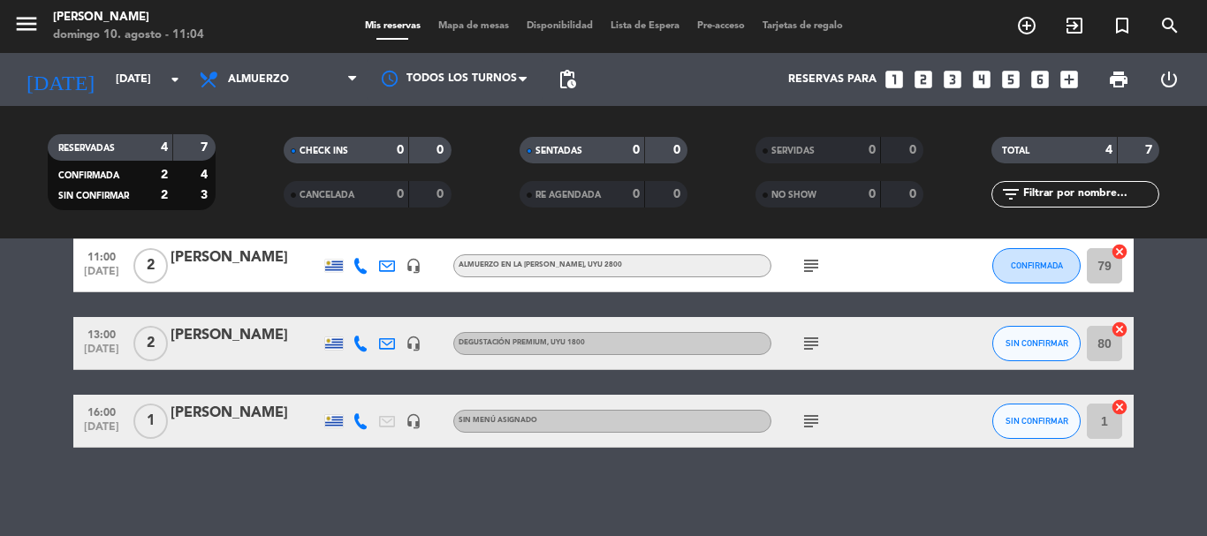
scroll to position [45, 0]
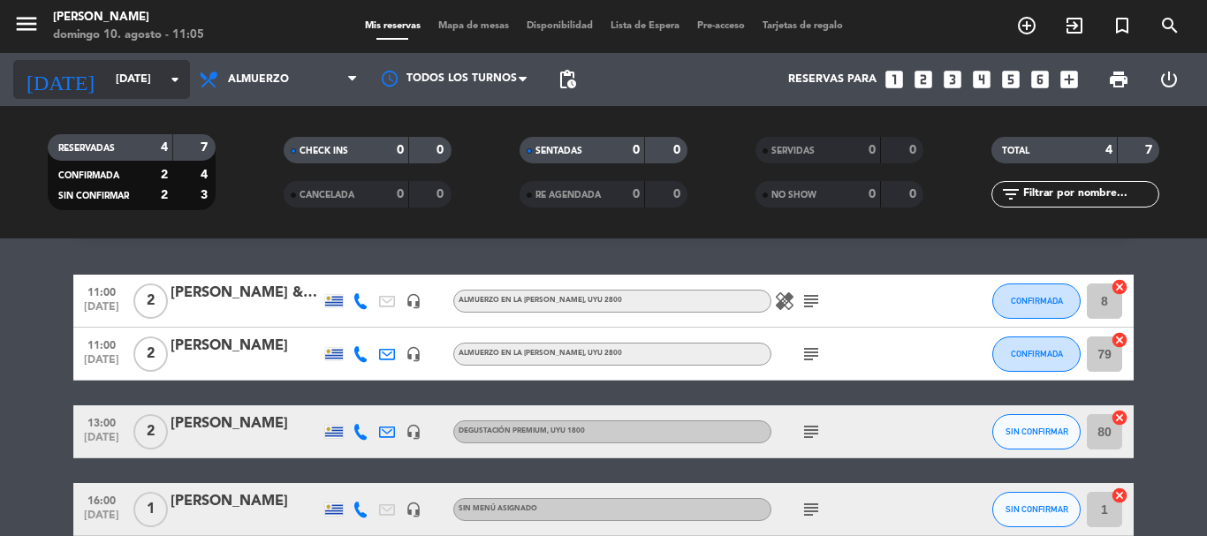
click at [171, 79] on icon "arrow_drop_down" at bounding box center [174, 79] width 21 height 21
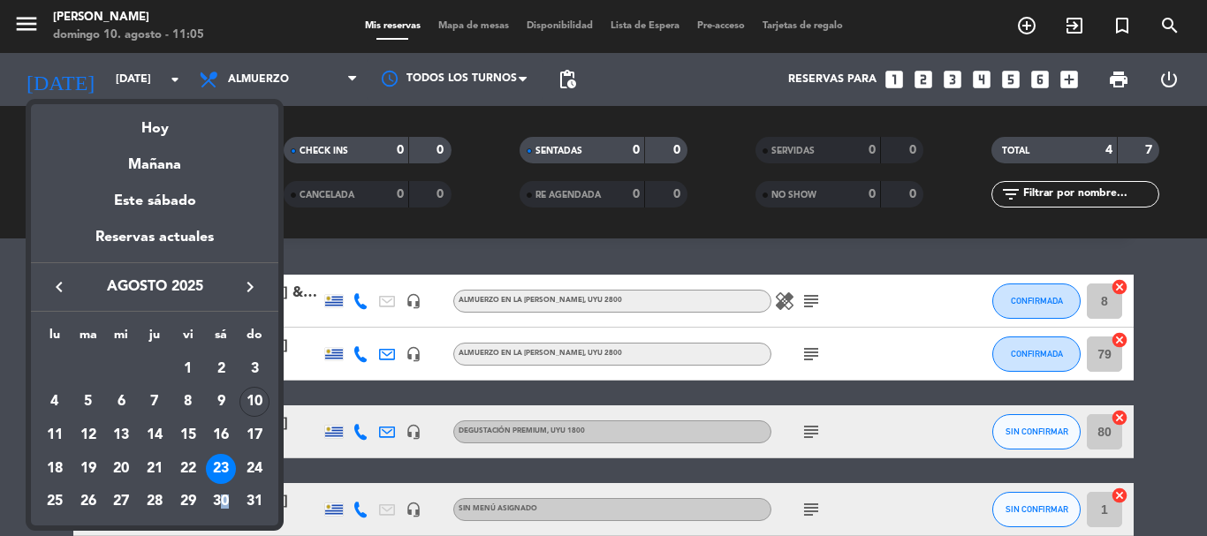
click at [226, 503] on div "30" at bounding box center [221, 503] width 30 height 30
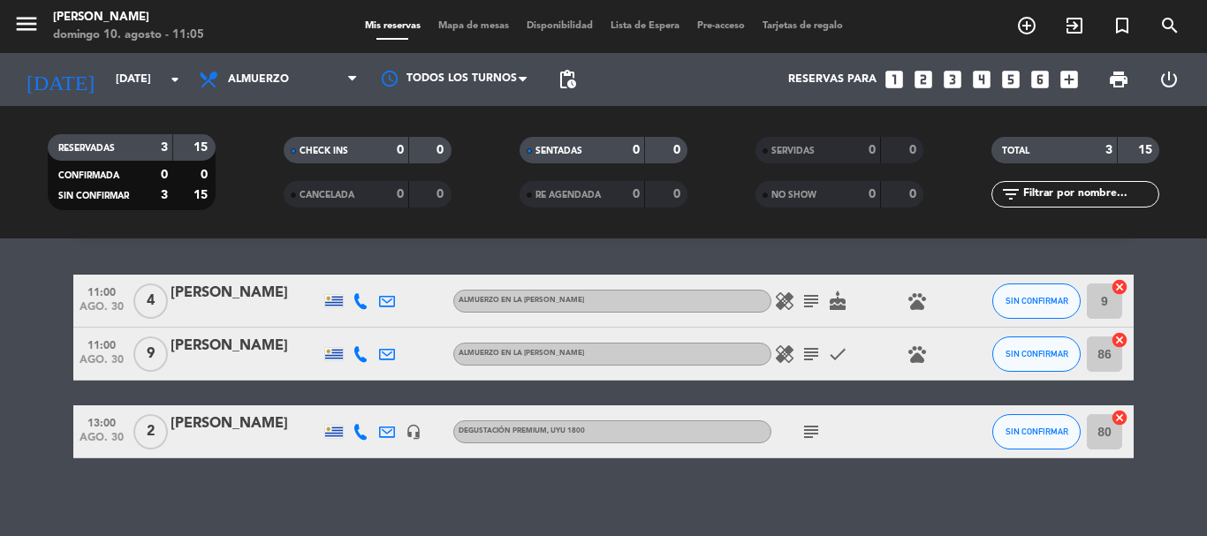
click at [732, 465] on div "No hay notas para este servicio. Haz clic para agregar una 11:00 [DATE] 4 [PERS…" at bounding box center [603, 387] width 1207 height 298
click at [29, 282] on bookings-row "11:00 [DATE] 4 [PERSON_NAME] Almuerzo en la [PERSON_NAME] healing subject cake …" at bounding box center [603, 367] width 1207 height 184
click at [42, 262] on div "No hay notas para este servicio. Haz clic para agregar una 11:00 [DATE] 4 [PERS…" at bounding box center [603, 387] width 1207 height 298
click at [173, 70] on icon "arrow_drop_down" at bounding box center [174, 79] width 21 height 21
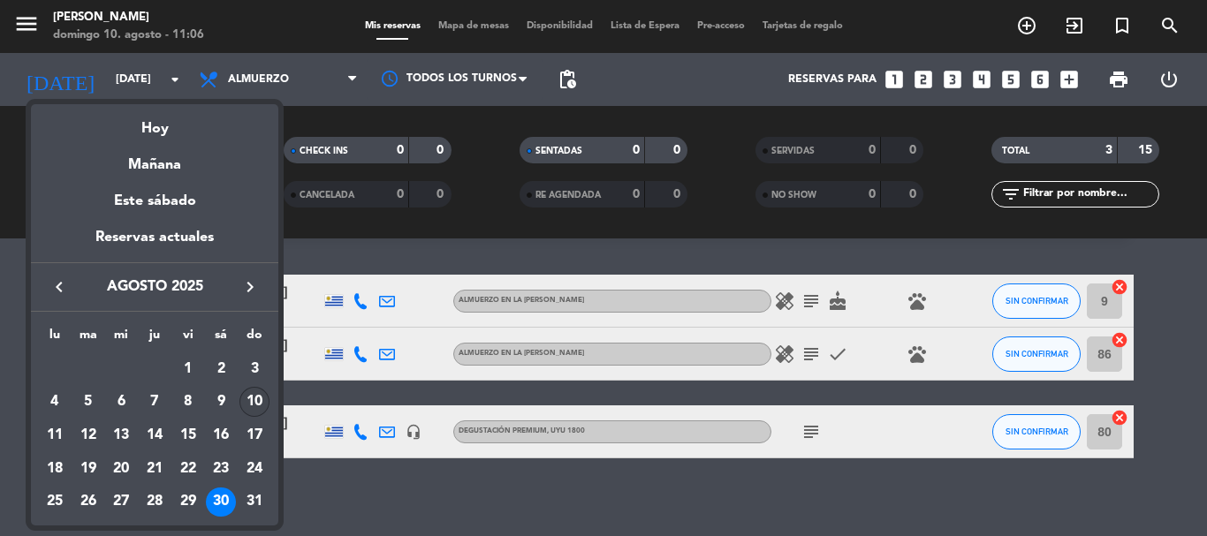
click at [246, 398] on div "10" at bounding box center [254, 402] width 30 height 30
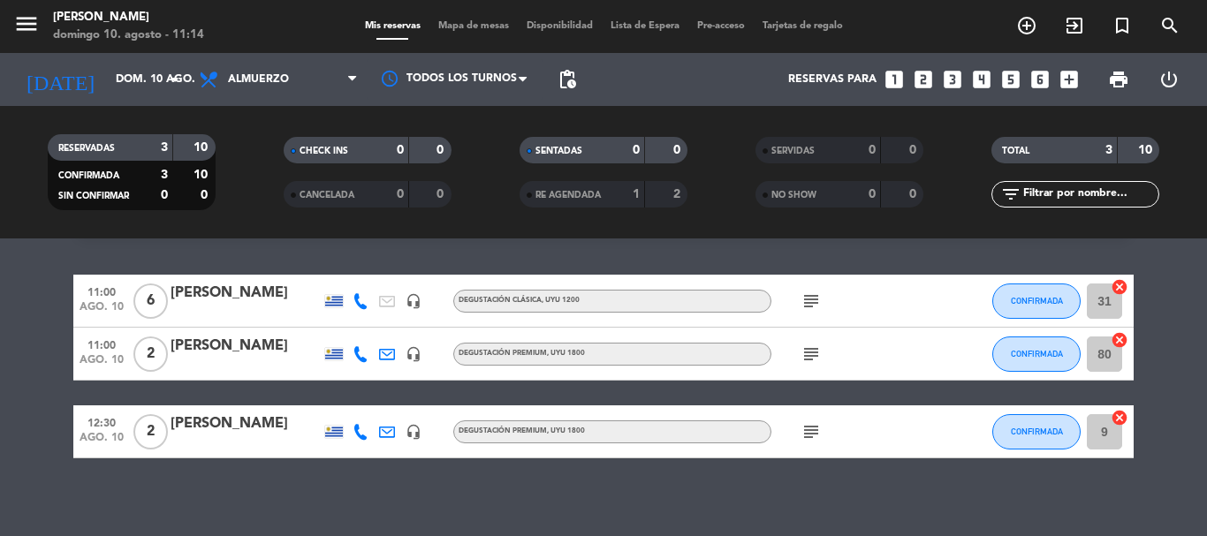
click at [820, 428] on icon "subject" at bounding box center [810, 431] width 21 height 21
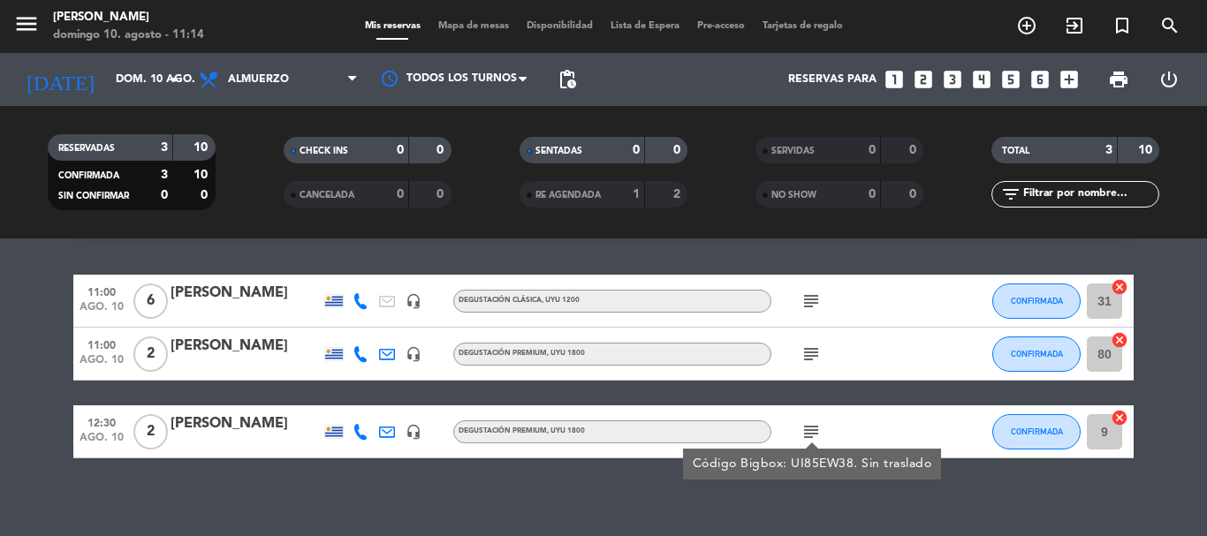
drag, startPoint x: 860, startPoint y: 422, endPoint x: 846, endPoint y: 412, distance: 17.1
click at [861, 422] on div "subject Código Bigbox: UI85EW38. Sin traslado" at bounding box center [850, 431] width 159 height 52
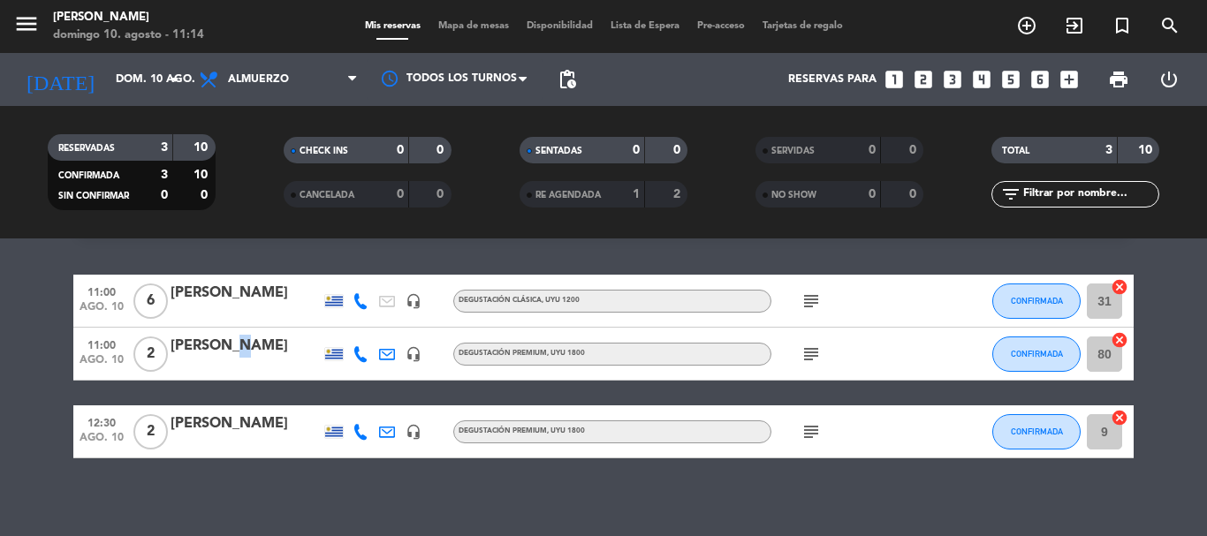
click at [222, 343] on div "[PERSON_NAME]" at bounding box center [245, 346] width 150 height 23
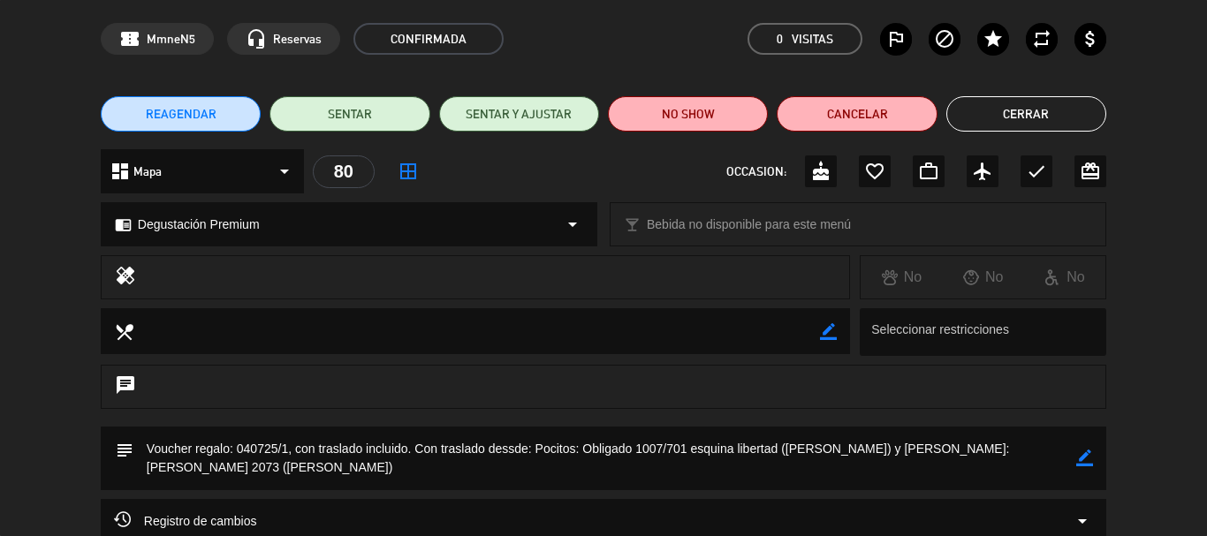
scroll to position [88, 0]
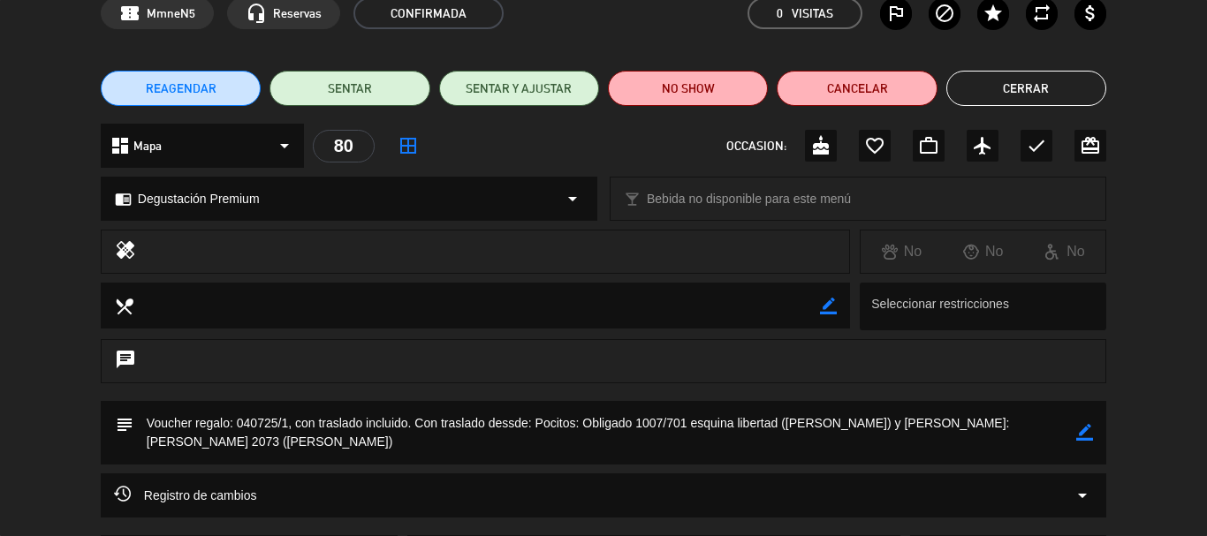
drag, startPoint x: 287, startPoint y: 426, endPoint x: 273, endPoint y: 422, distance: 14.6
click at [273, 422] on textarea at bounding box center [604, 433] width 942 height 64
click at [275, 441] on textarea at bounding box center [604, 433] width 942 height 64
drag, startPoint x: 260, startPoint y: 422, endPoint x: 286, endPoint y: 427, distance: 26.9
click at [286, 427] on textarea at bounding box center [604, 433] width 942 height 64
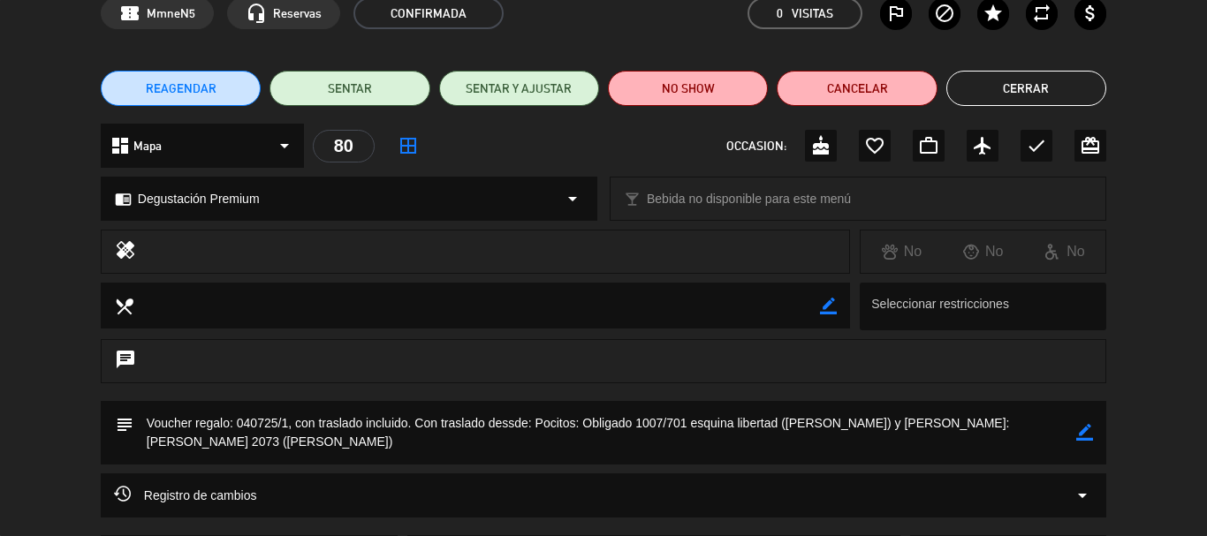
click at [365, 339] on div "chat" at bounding box center [603, 361] width 1005 height 44
click at [1042, 85] on button "Cerrar" at bounding box center [1026, 88] width 160 height 35
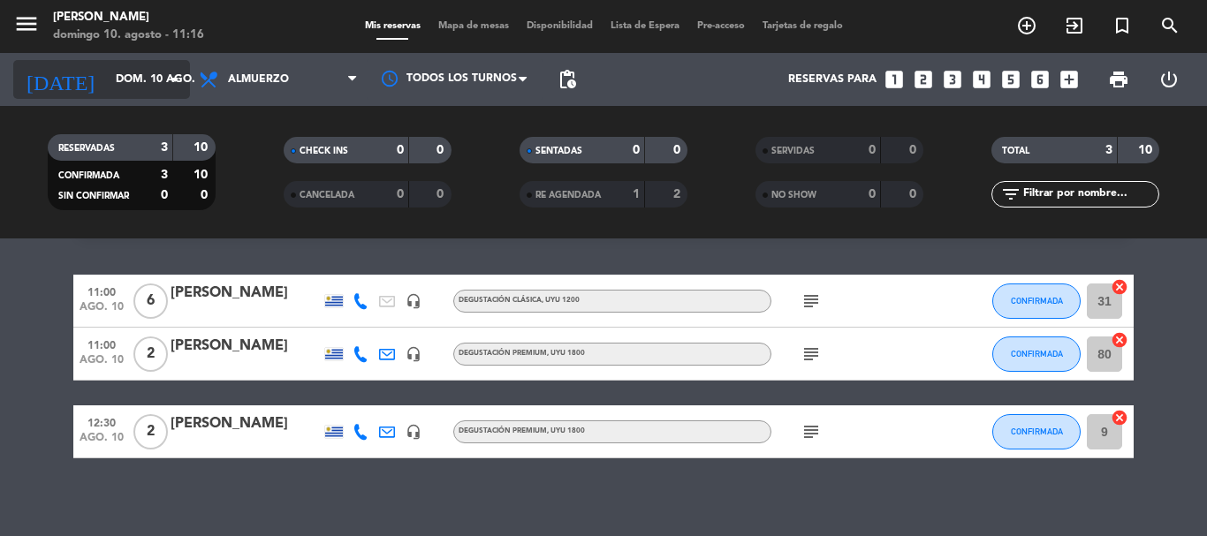
click at [173, 76] on icon "arrow_drop_down" at bounding box center [174, 79] width 21 height 21
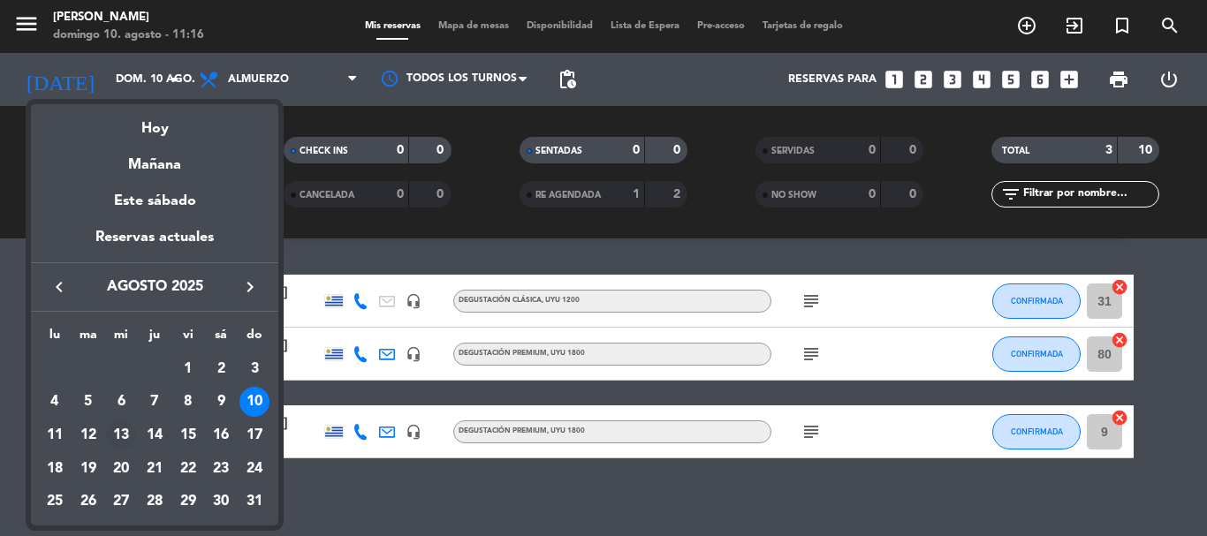
click at [121, 435] on div "13" at bounding box center [121, 435] width 30 height 30
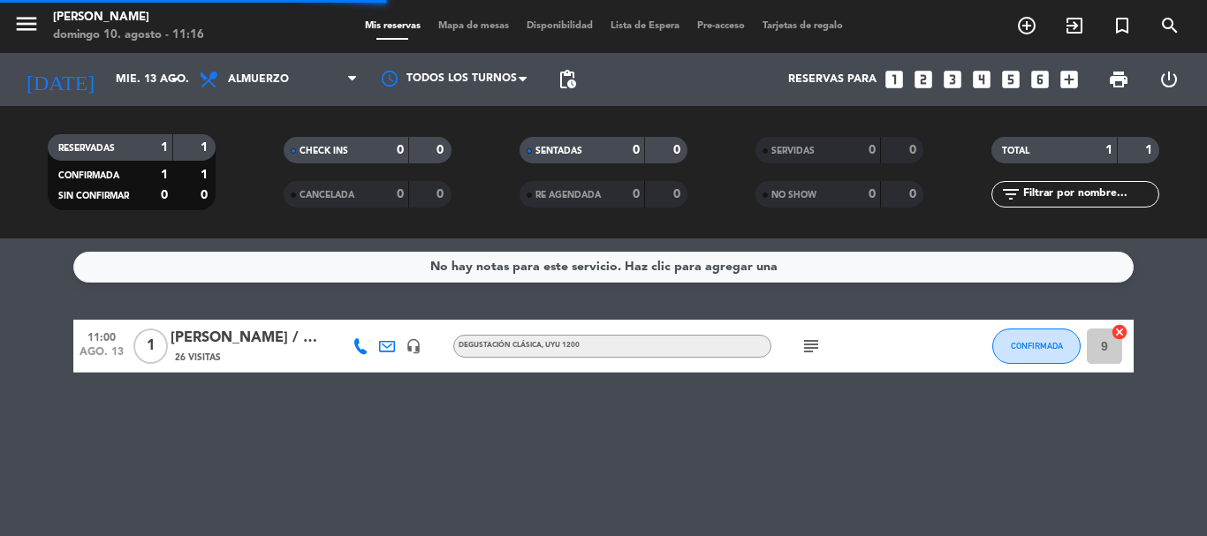
scroll to position [0, 0]
click at [808, 344] on icon "subject" at bounding box center [810, 346] width 21 height 21
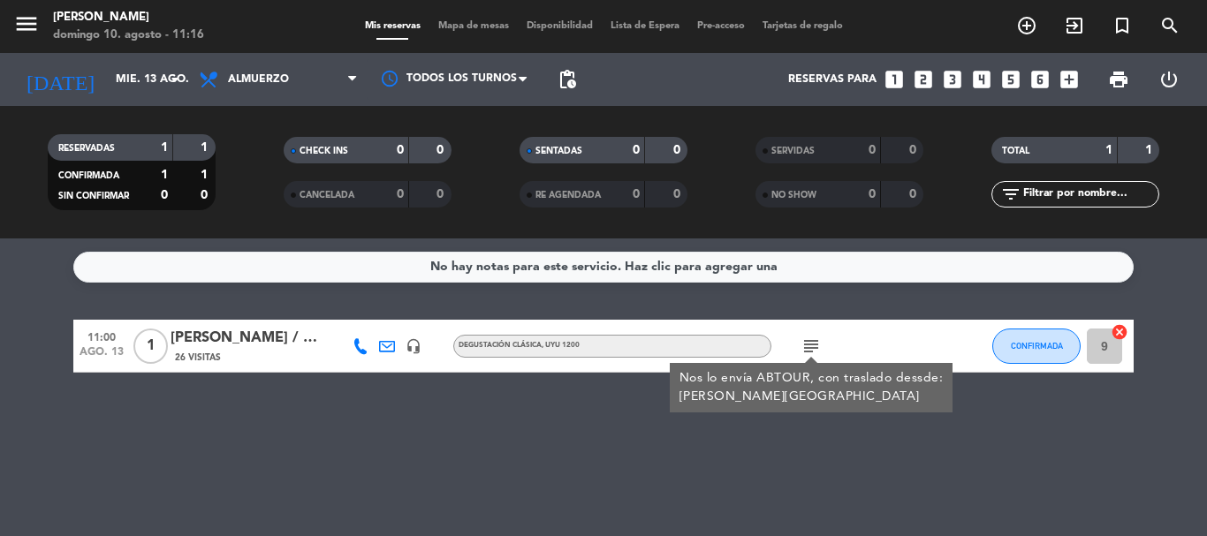
click at [420, 489] on div "No hay notas para este servicio. Haz clic para agregar una 11:00 [DATE] 1 [PERS…" at bounding box center [603, 387] width 1207 height 298
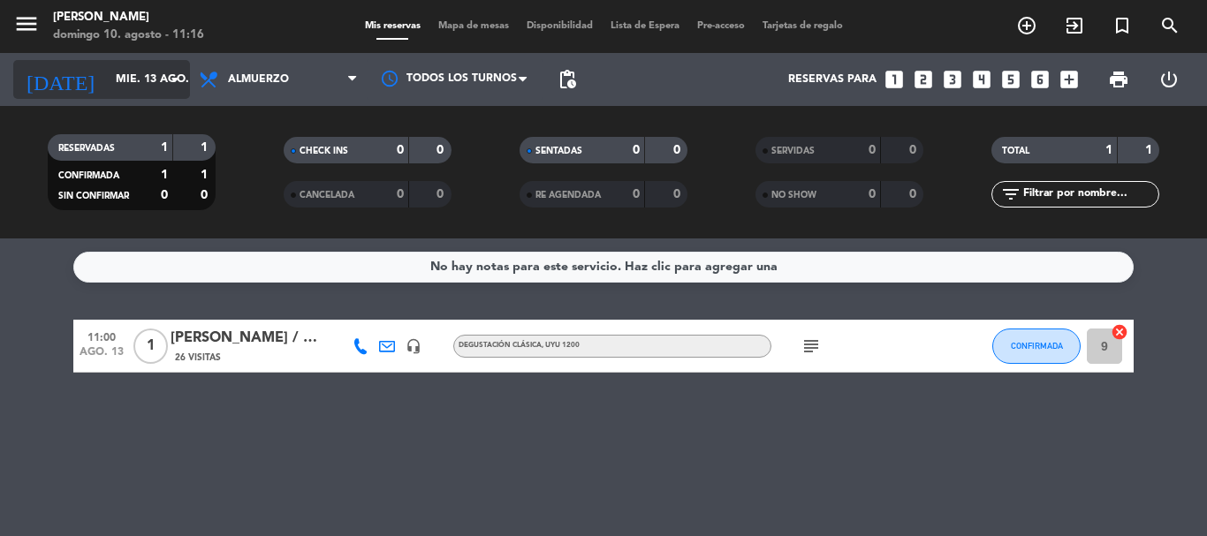
click at [176, 77] on icon "arrow_drop_down" at bounding box center [174, 79] width 21 height 21
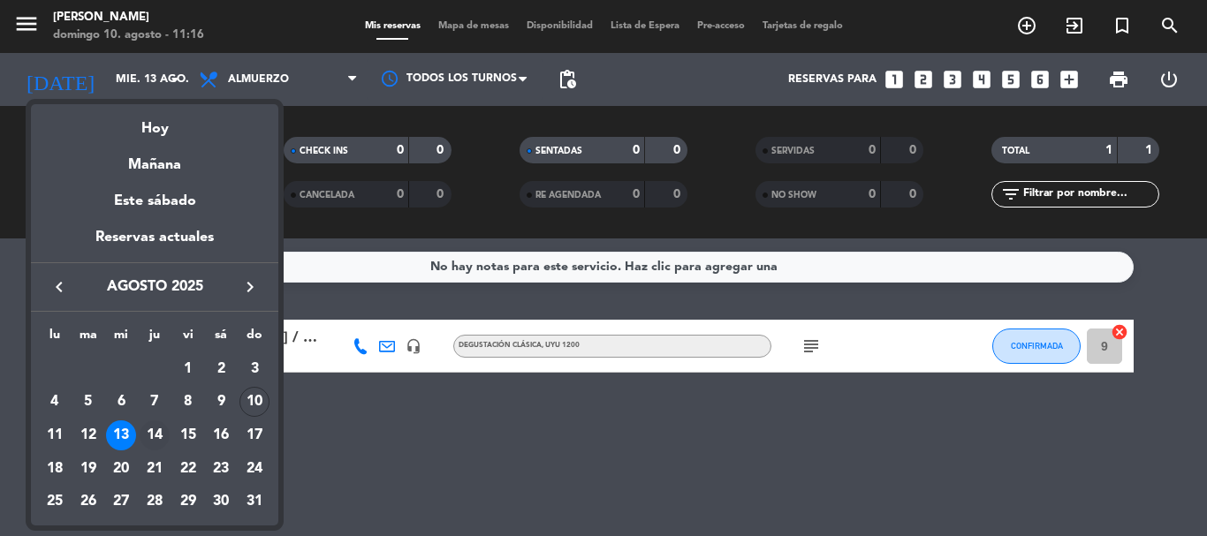
click at [154, 432] on div "14" at bounding box center [155, 435] width 30 height 30
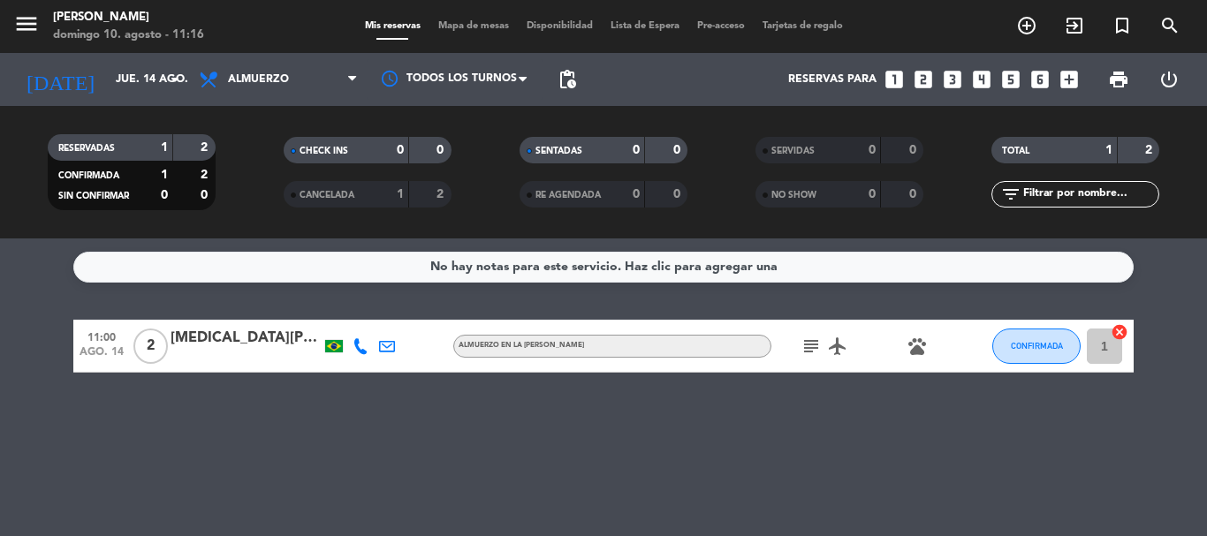
click at [811, 349] on icon "subject" at bounding box center [810, 346] width 21 height 21
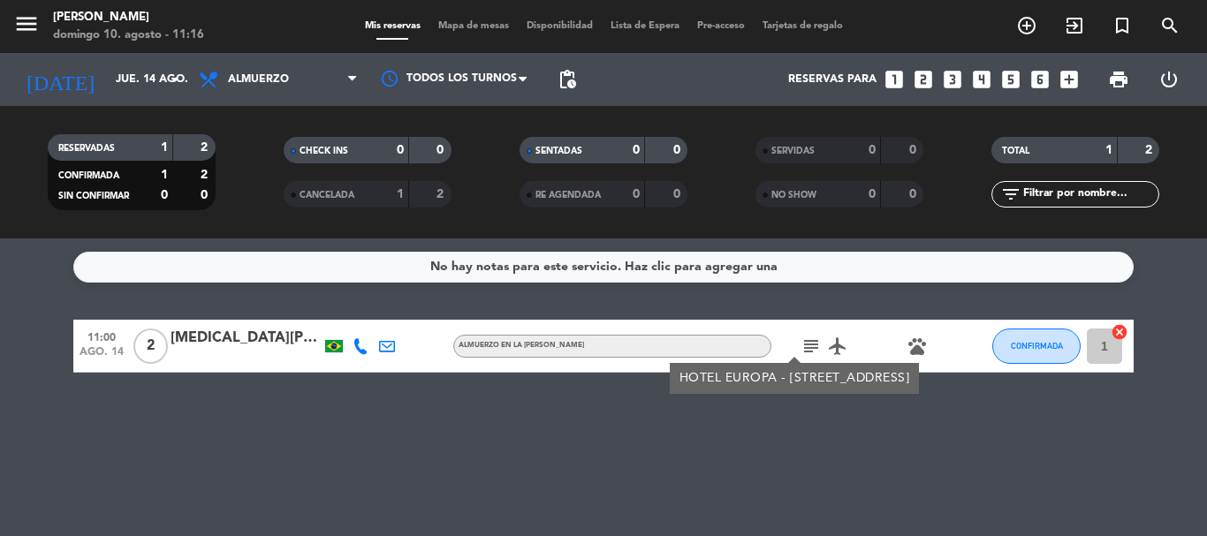
click at [636, 407] on div "No hay notas para este servicio. Haz clic para agregar una 11:00 [DATE] 2 [MEDI…" at bounding box center [603, 387] width 1207 height 298
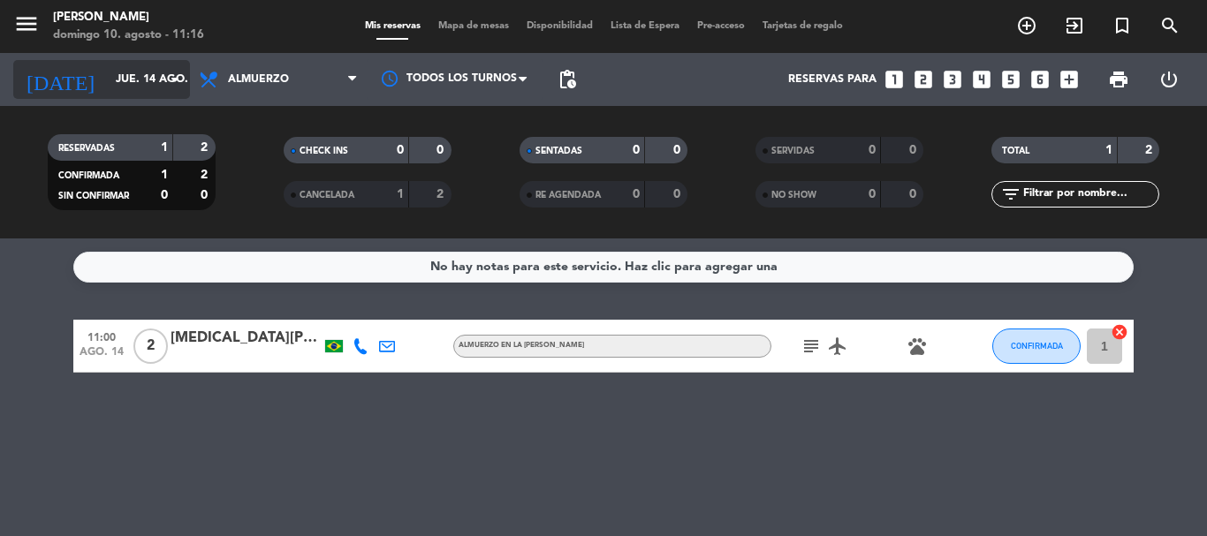
click at [172, 77] on icon "arrow_drop_down" at bounding box center [174, 79] width 21 height 21
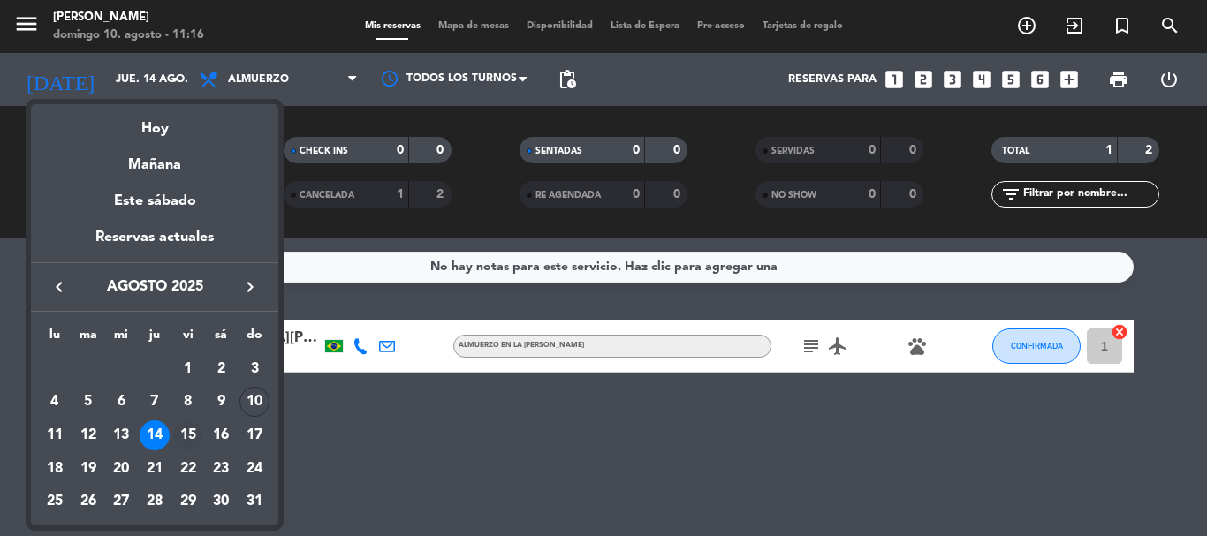
click at [186, 428] on div "15" at bounding box center [188, 435] width 30 height 30
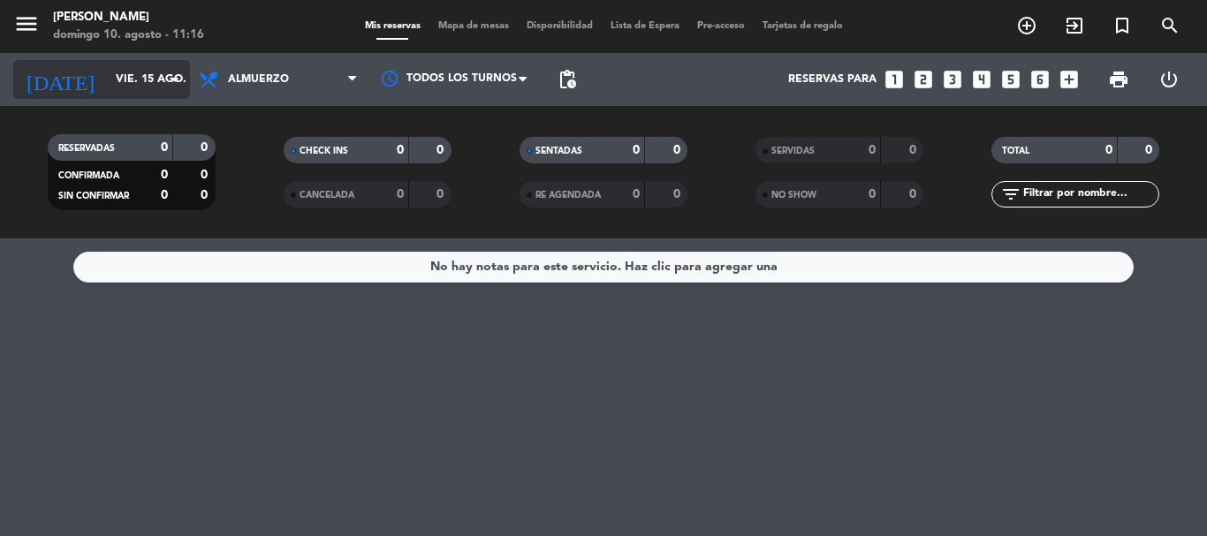
click at [167, 75] on icon "arrow_drop_down" at bounding box center [174, 79] width 21 height 21
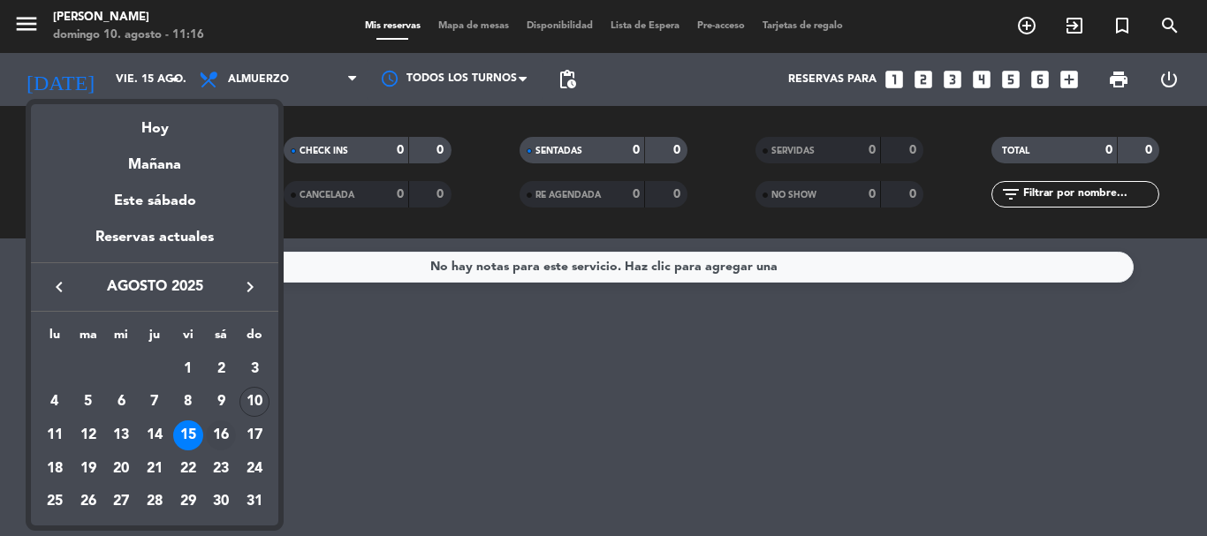
click at [218, 430] on div "16" at bounding box center [221, 435] width 30 height 30
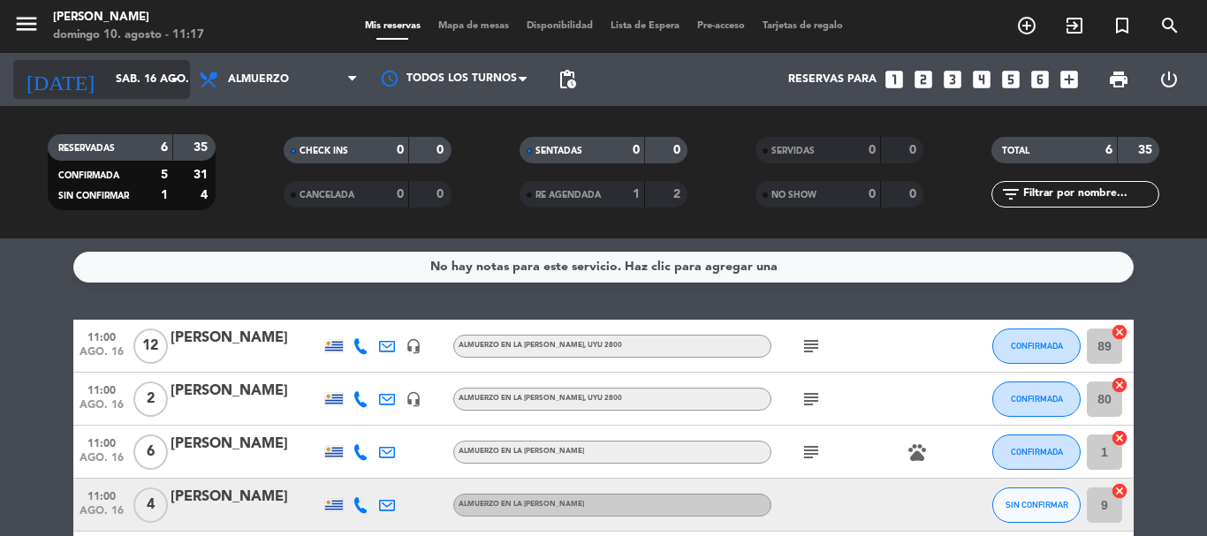
click at [174, 83] on icon "arrow_drop_down" at bounding box center [174, 79] width 21 height 21
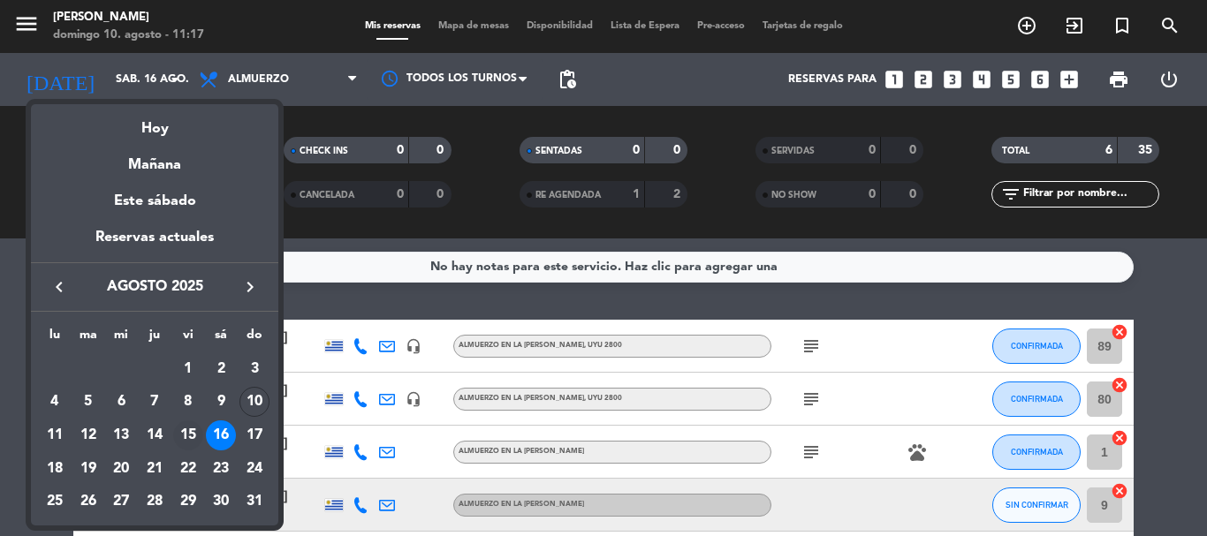
click at [188, 429] on div "15" at bounding box center [188, 435] width 30 height 30
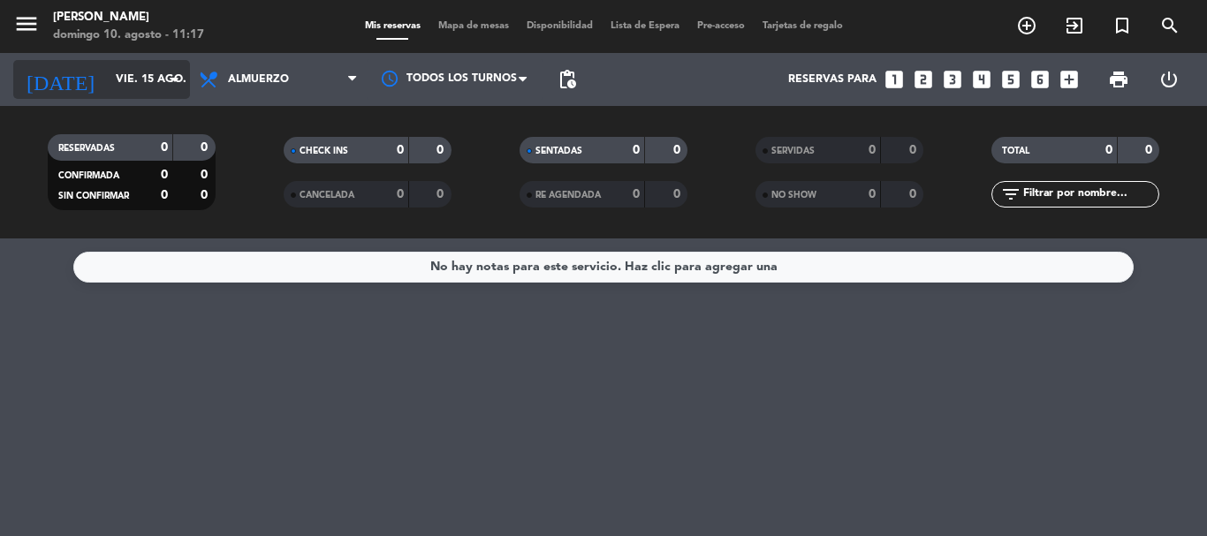
click at [174, 84] on icon "arrow_drop_down" at bounding box center [174, 79] width 21 height 21
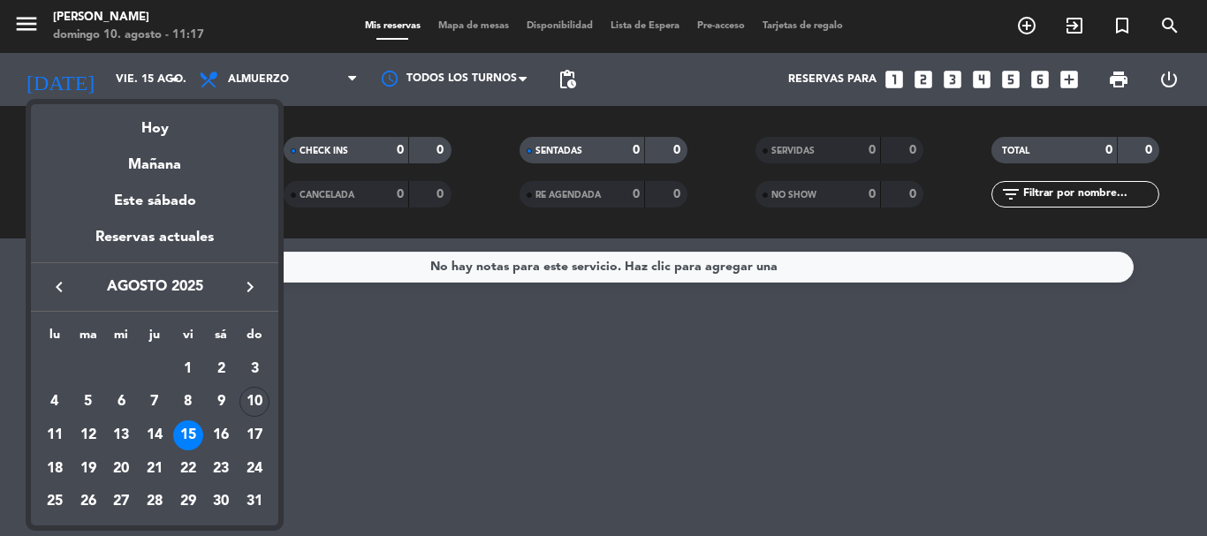
click at [117, 466] on div "20" at bounding box center [121, 469] width 30 height 30
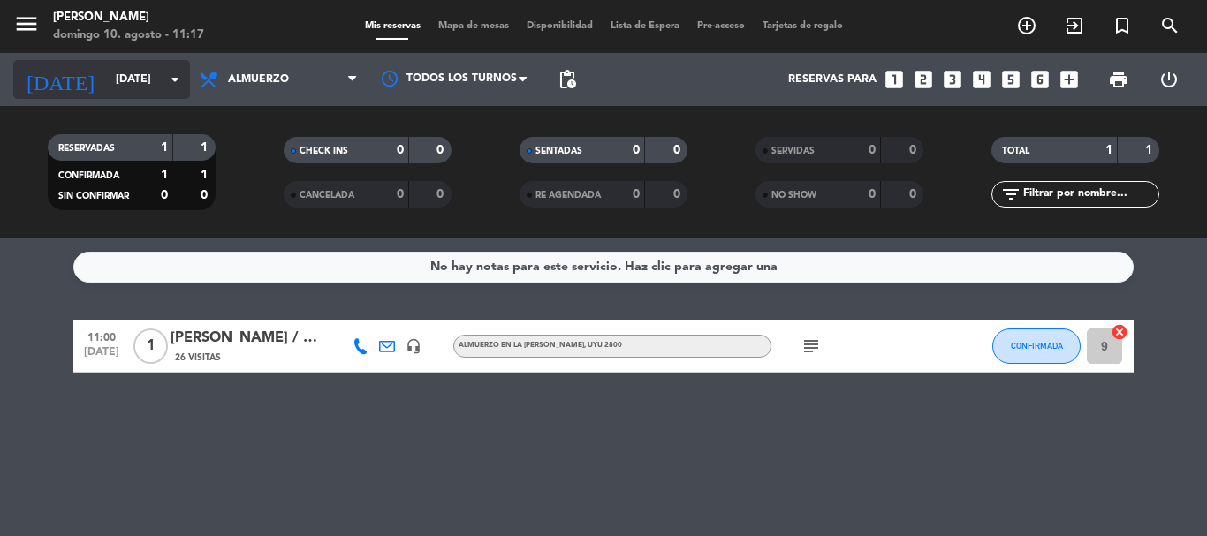
click at [177, 74] on icon "arrow_drop_down" at bounding box center [174, 79] width 21 height 21
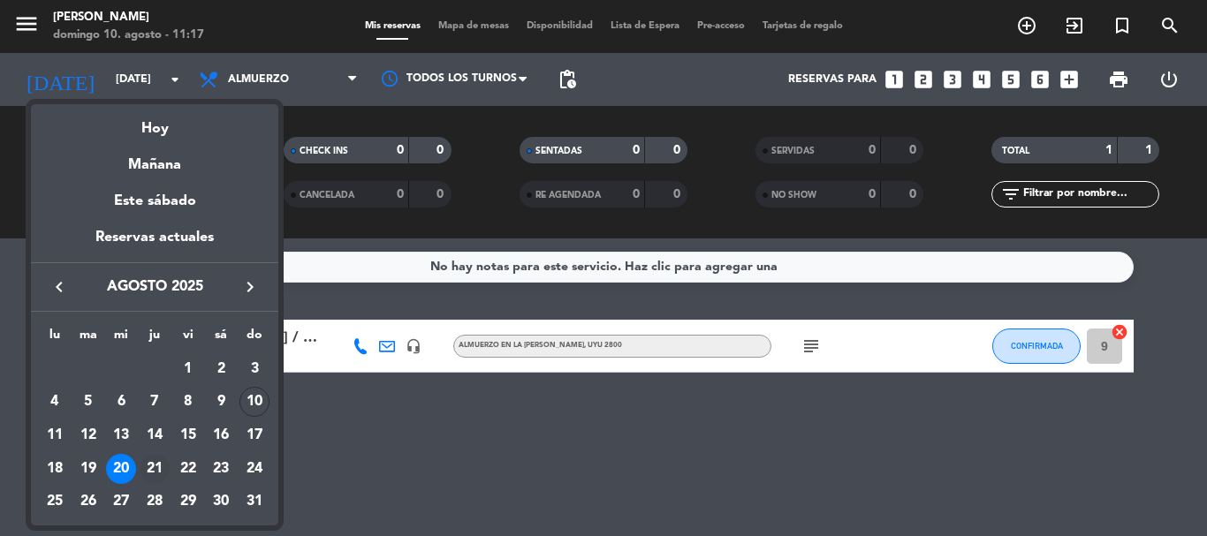
click at [156, 469] on div "21" at bounding box center [155, 469] width 30 height 30
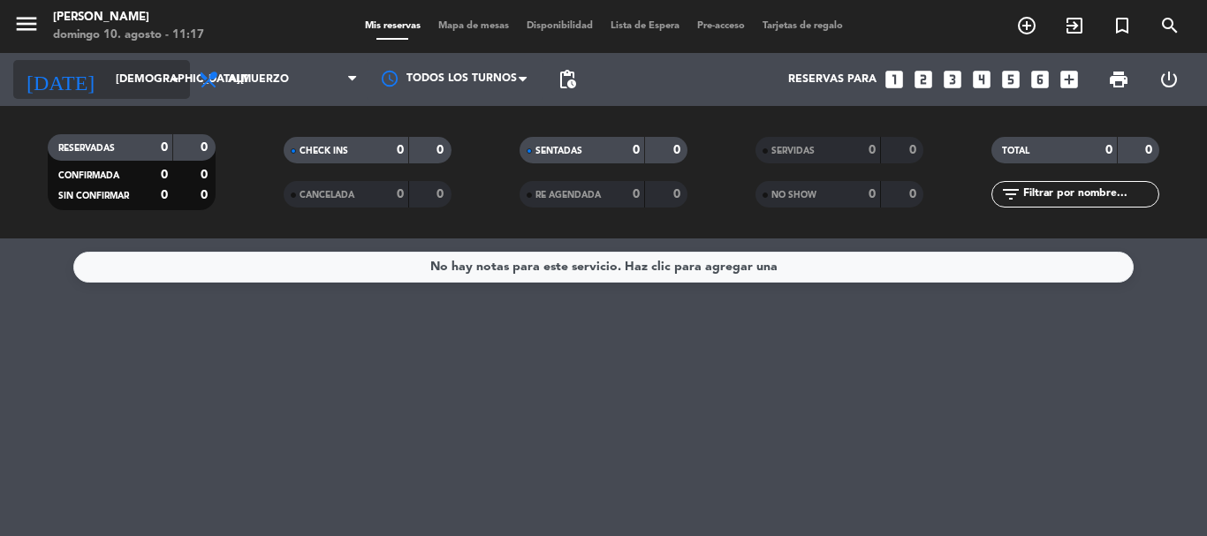
click at [170, 71] on icon "arrow_drop_down" at bounding box center [174, 79] width 21 height 21
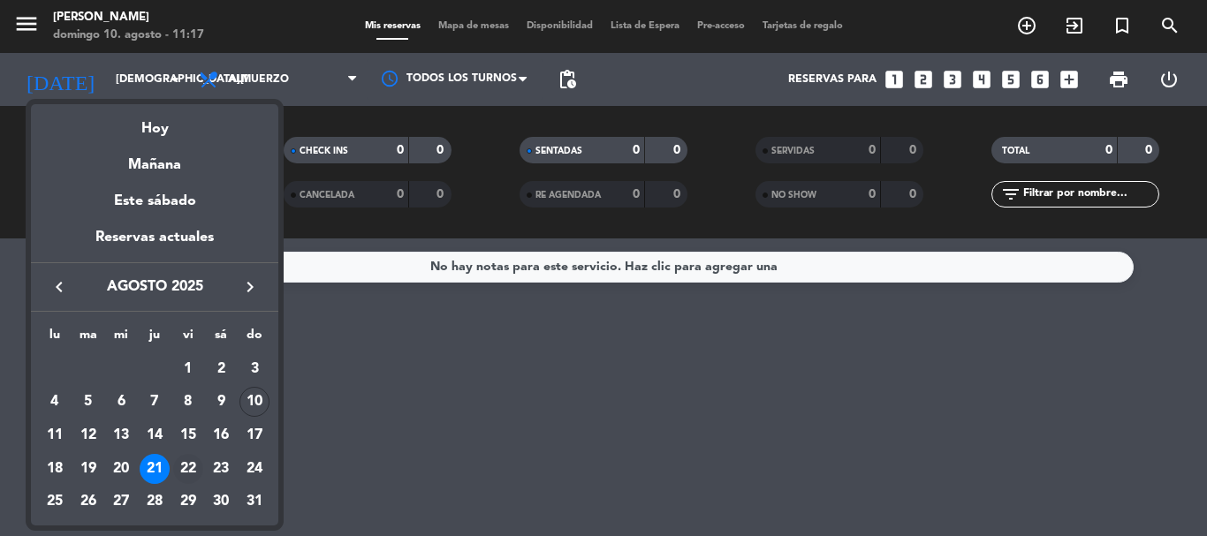
click at [193, 465] on div "22" at bounding box center [188, 469] width 30 height 30
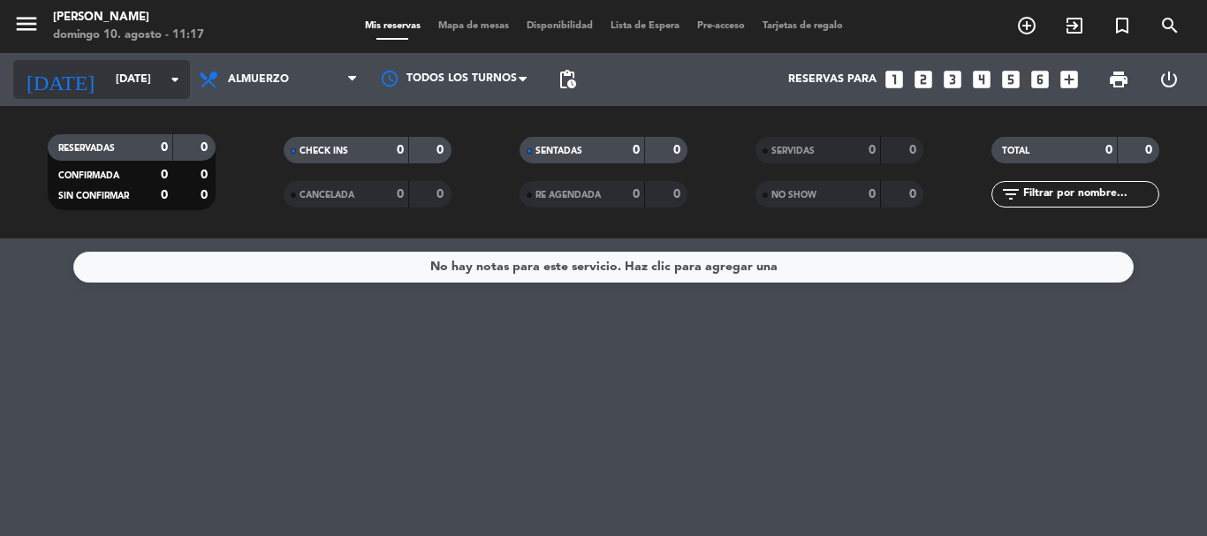
click at [174, 73] on icon "arrow_drop_down" at bounding box center [174, 79] width 21 height 21
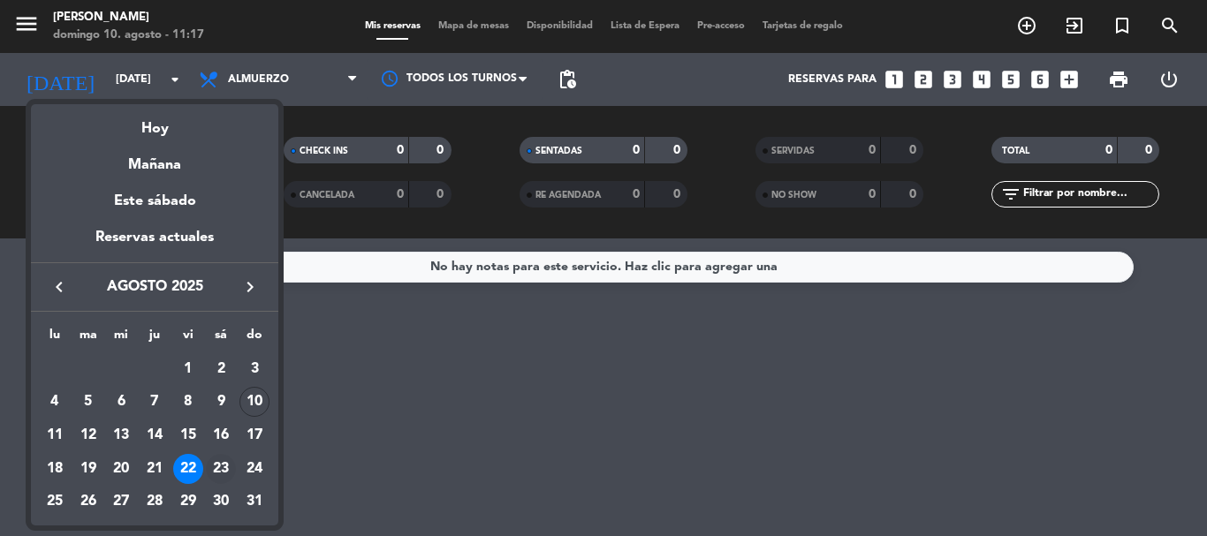
click at [219, 461] on div "23" at bounding box center [221, 469] width 30 height 30
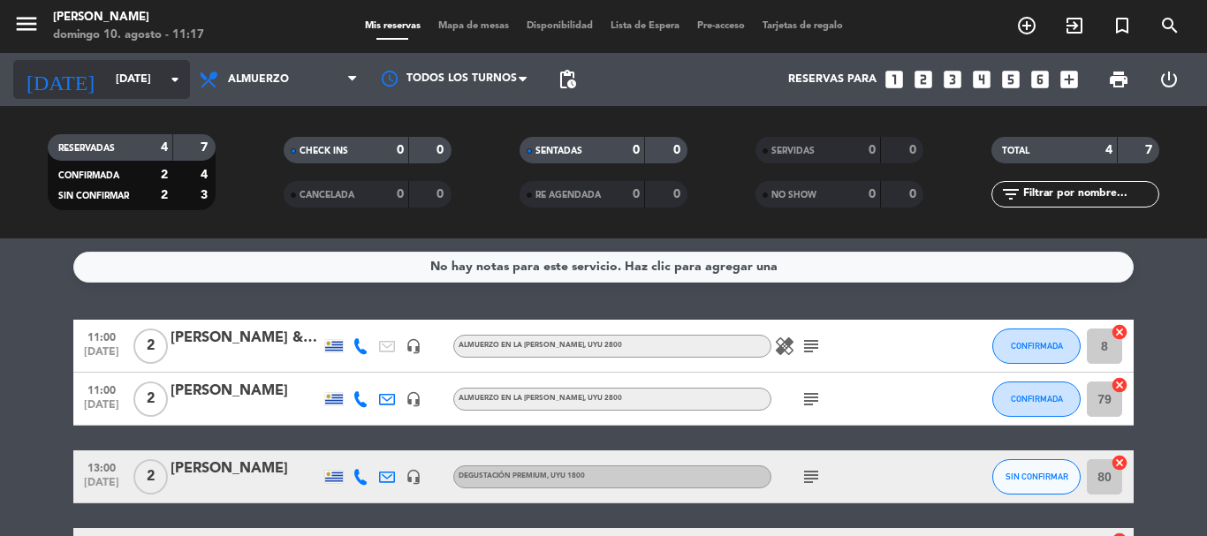
click at [169, 74] on icon "arrow_drop_down" at bounding box center [174, 79] width 21 height 21
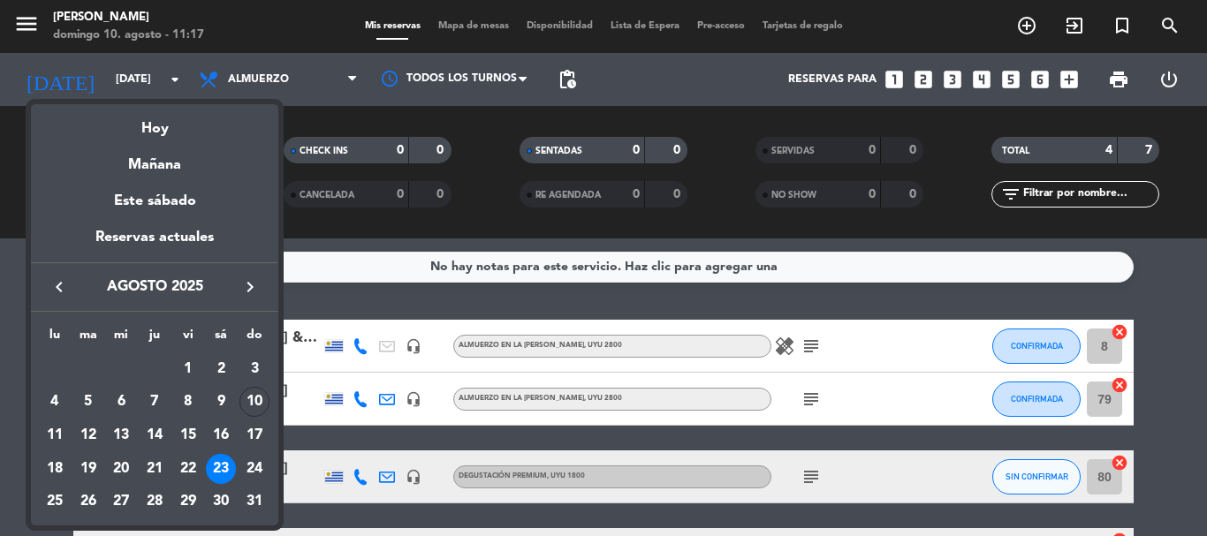
click at [337, 98] on div at bounding box center [603, 268] width 1207 height 536
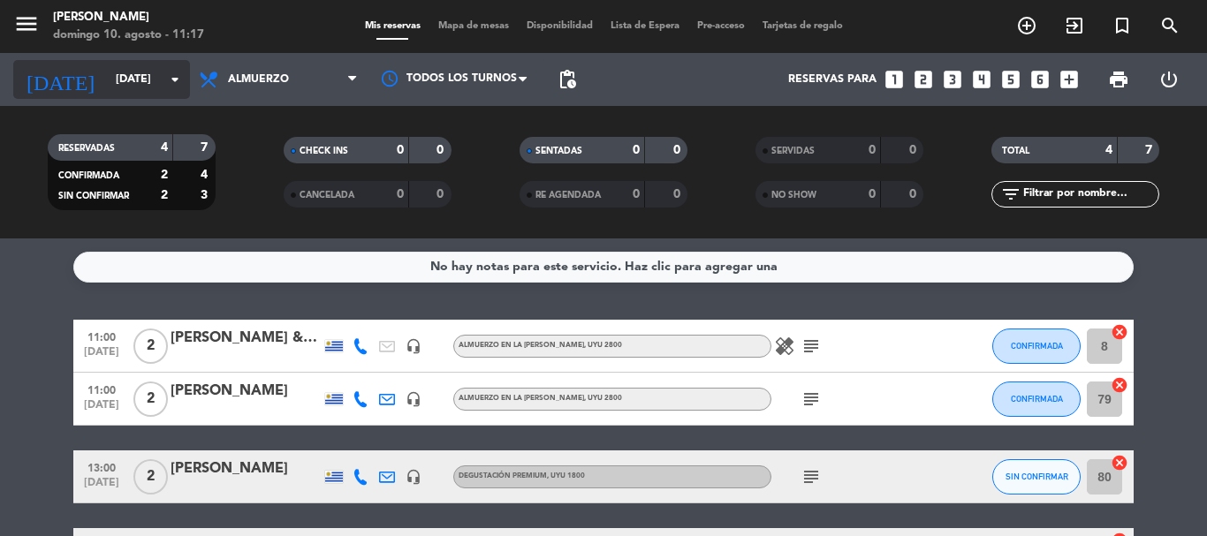
click at [175, 80] on icon "arrow_drop_down" at bounding box center [174, 79] width 21 height 21
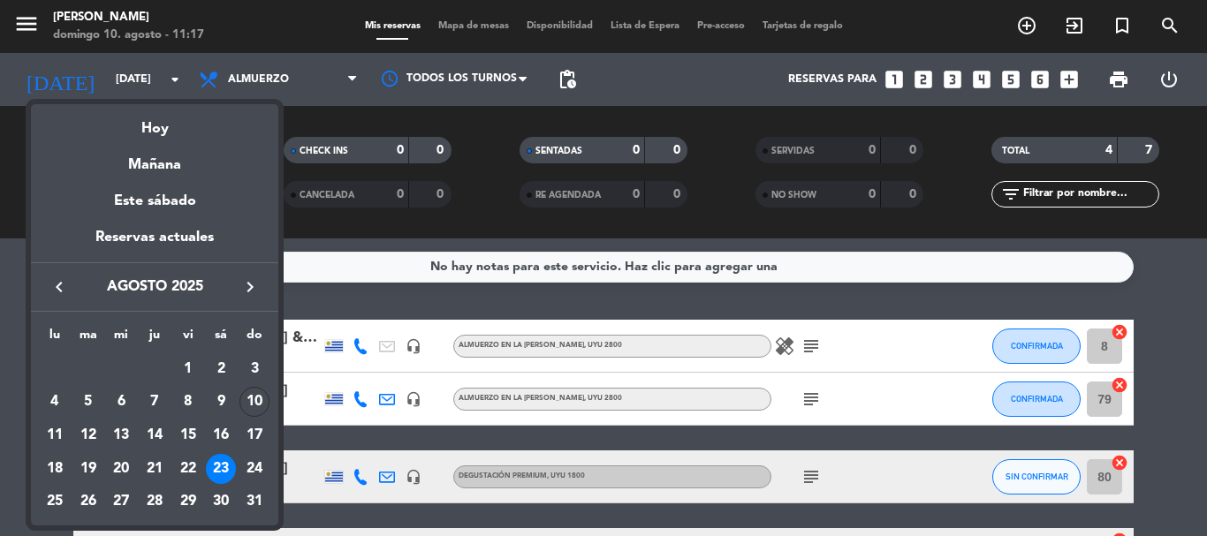
click at [251, 458] on div "24" at bounding box center [254, 469] width 30 height 30
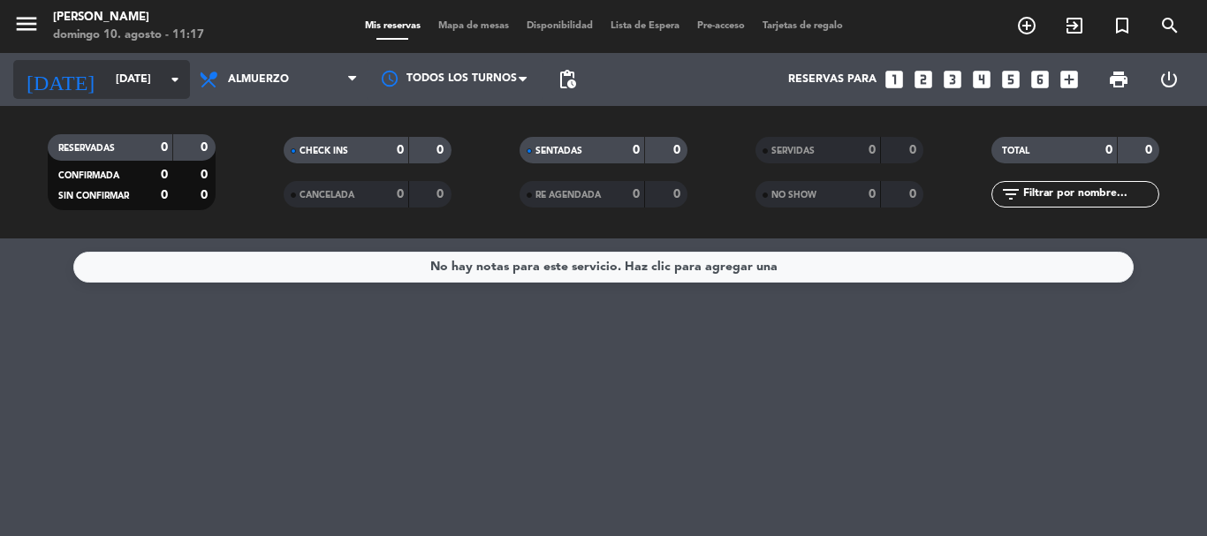
click at [170, 71] on icon "arrow_drop_down" at bounding box center [174, 79] width 21 height 21
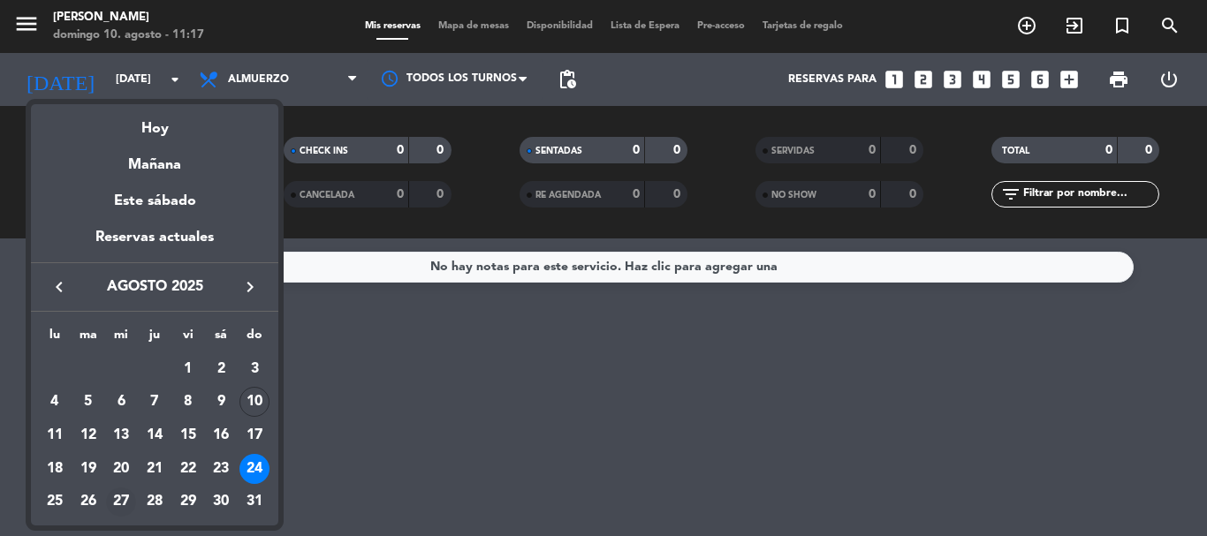
click at [116, 502] on div "27" at bounding box center [121, 503] width 30 height 30
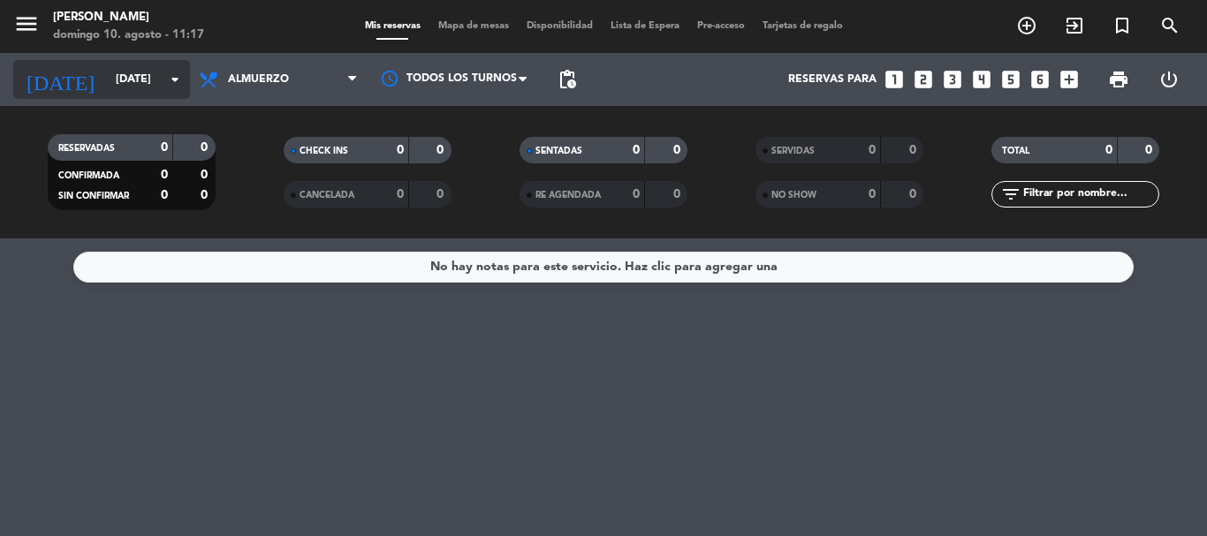
click at [171, 79] on icon "arrow_drop_down" at bounding box center [174, 79] width 21 height 21
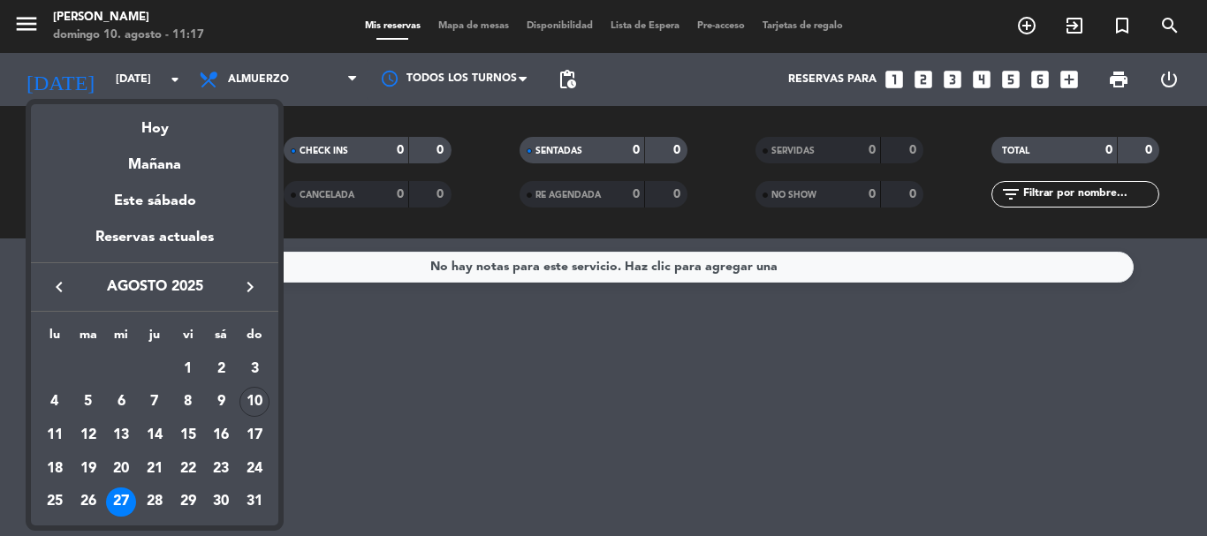
click at [158, 496] on div "28" at bounding box center [155, 503] width 30 height 30
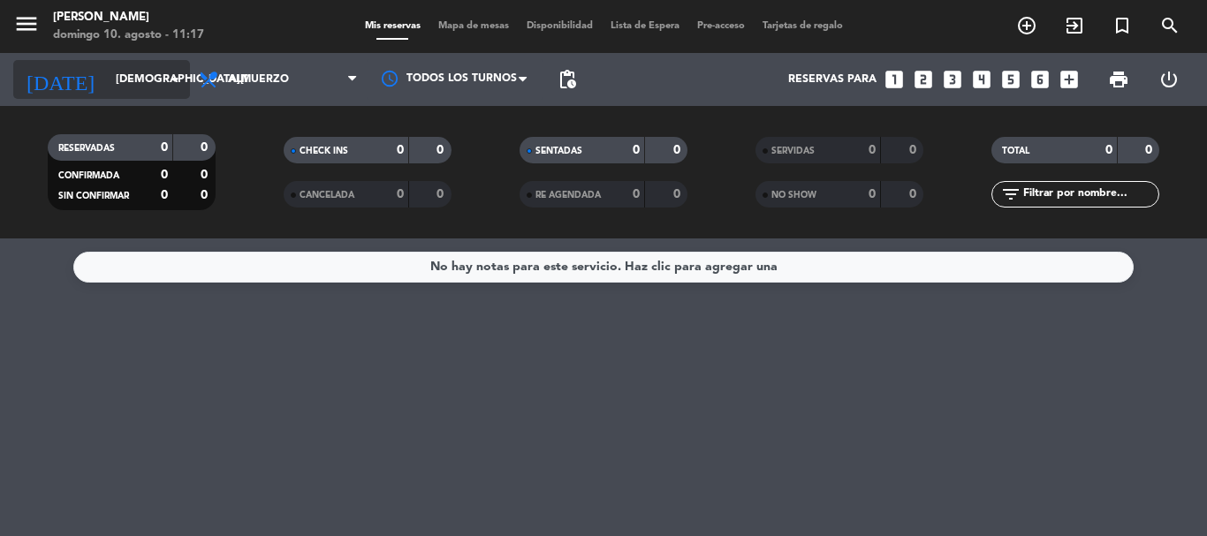
click at [180, 84] on icon "arrow_drop_down" at bounding box center [174, 79] width 21 height 21
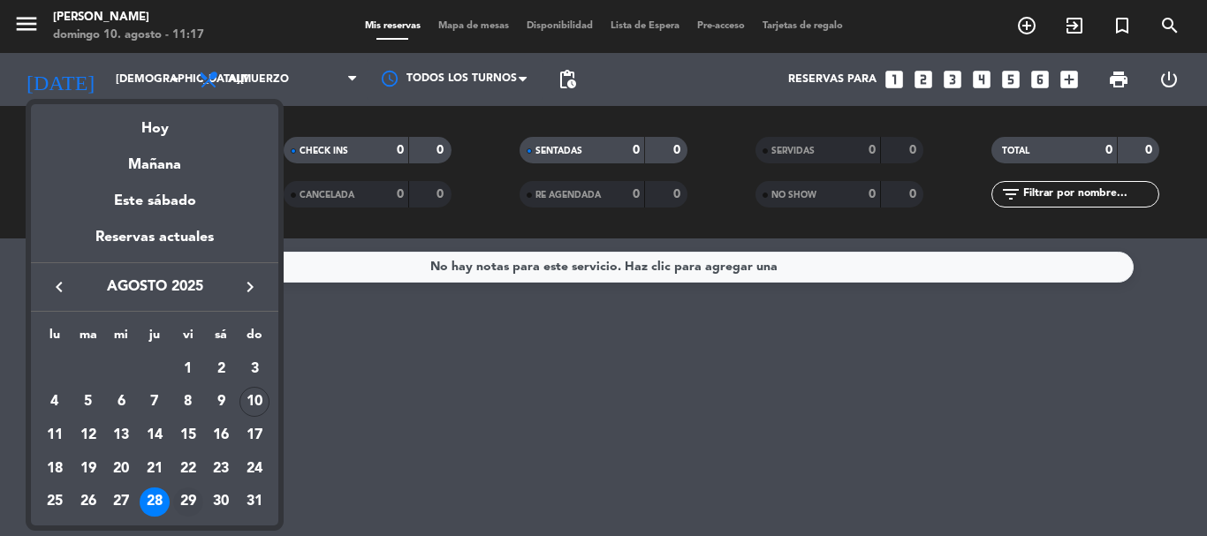
click at [201, 497] on div "29" at bounding box center [188, 503] width 30 height 30
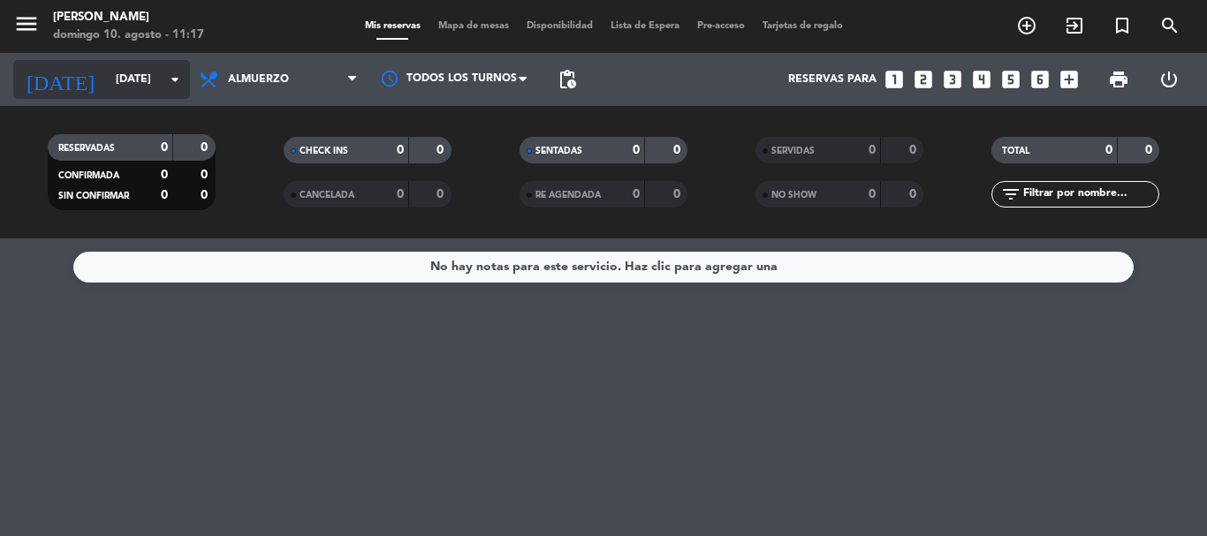
click at [168, 72] on icon "arrow_drop_down" at bounding box center [174, 79] width 21 height 21
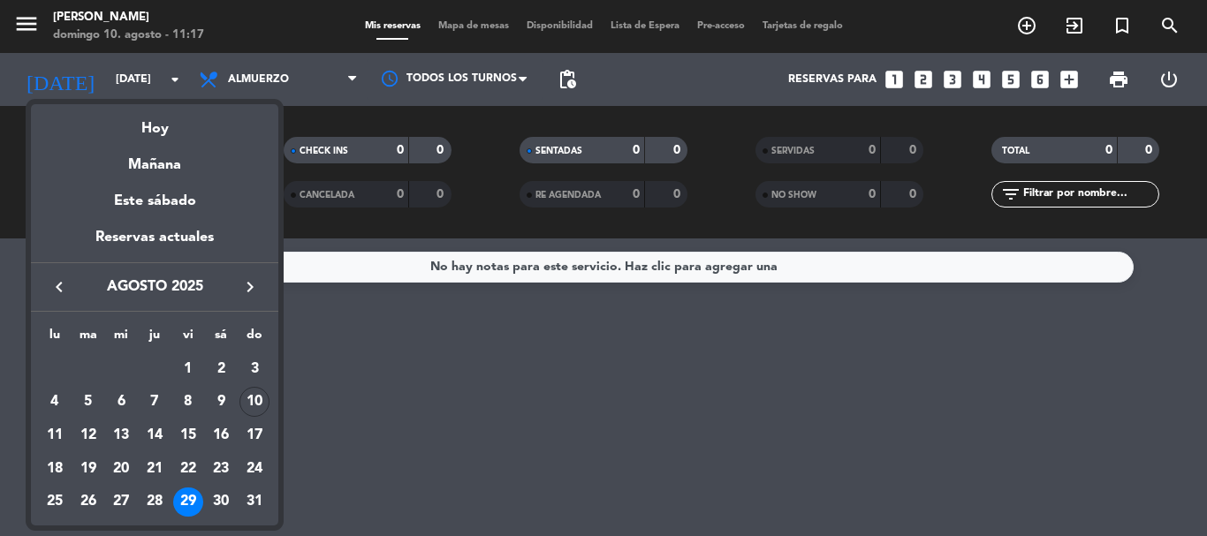
click at [225, 496] on div "30" at bounding box center [221, 503] width 30 height 30
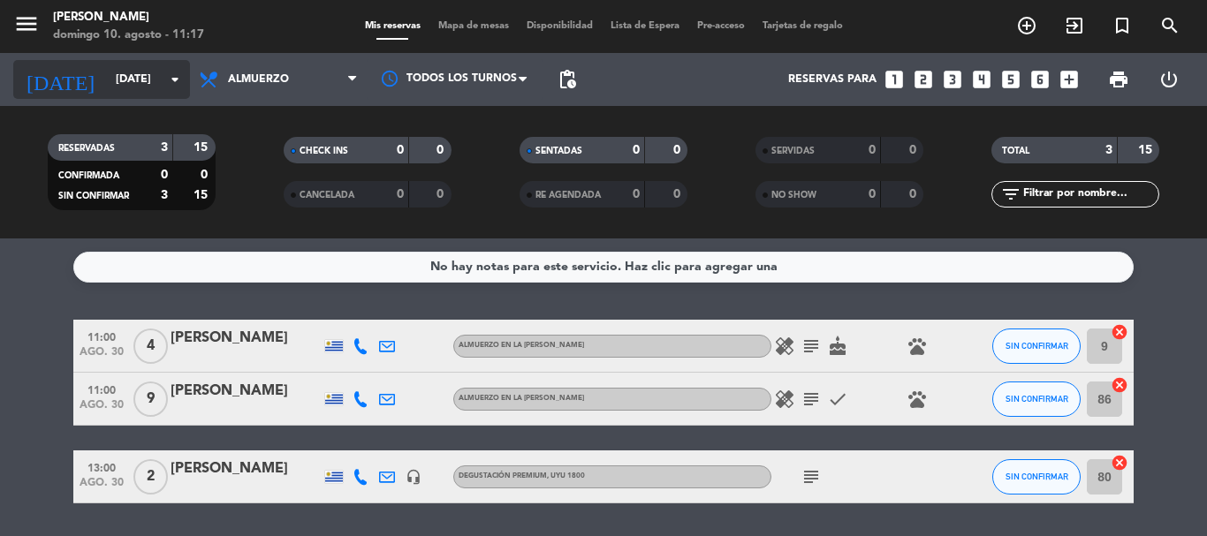
click at [172, 87] on icon "arrow_drop_down" at bounding box center [174, 79] width 21 height 21
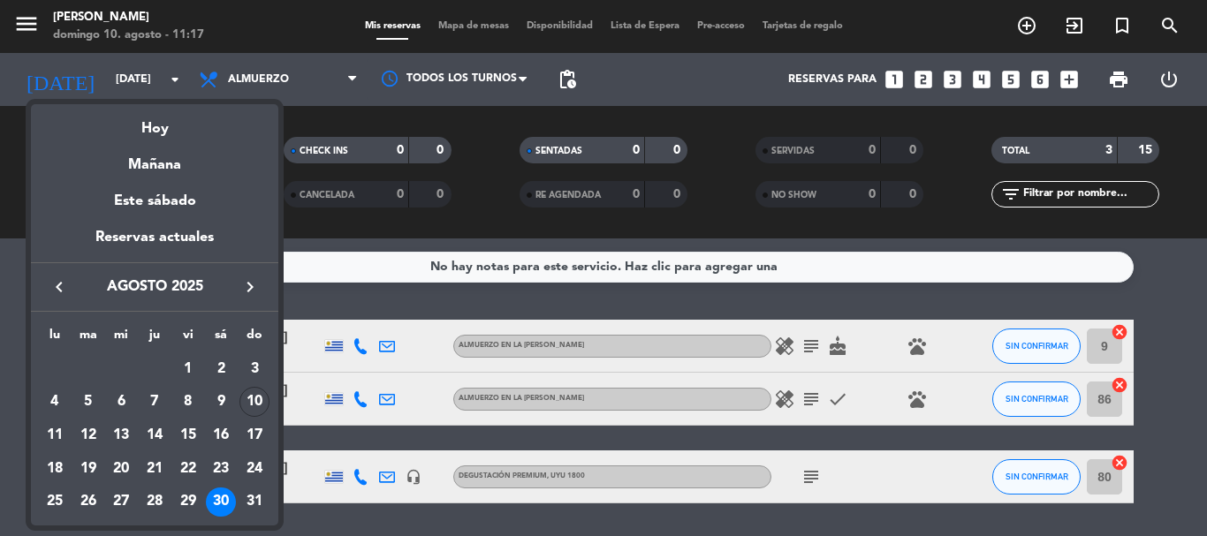
click at [255, 499] on div "31" at bounding box center [254, 503] width 30 height 30
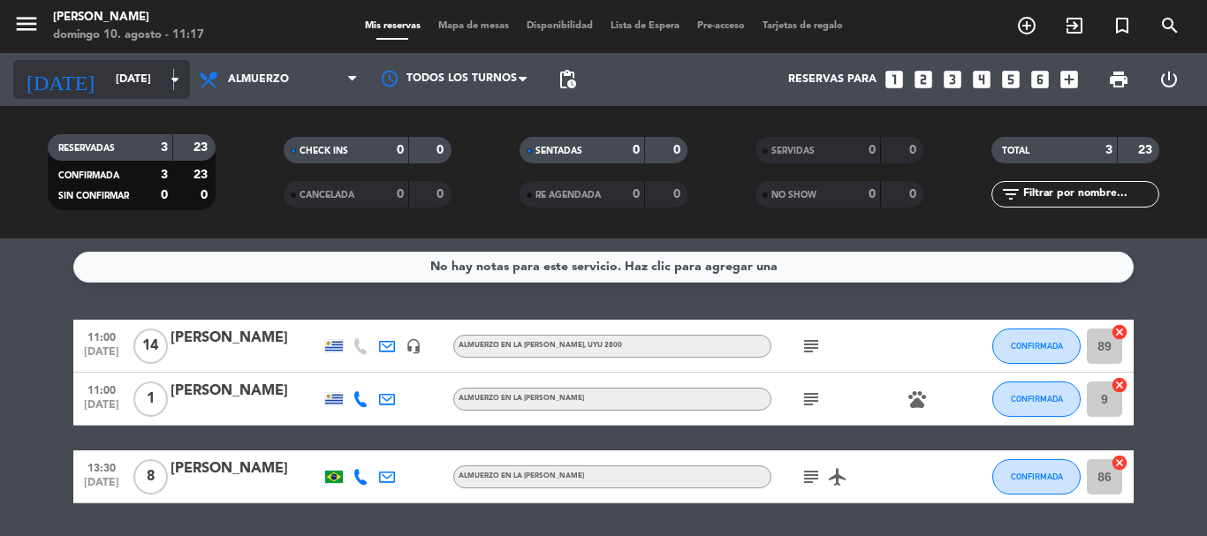
click at [174, 72] on icon "arrow_drop_down" at bounding box center [174, 79] width 21 height 21
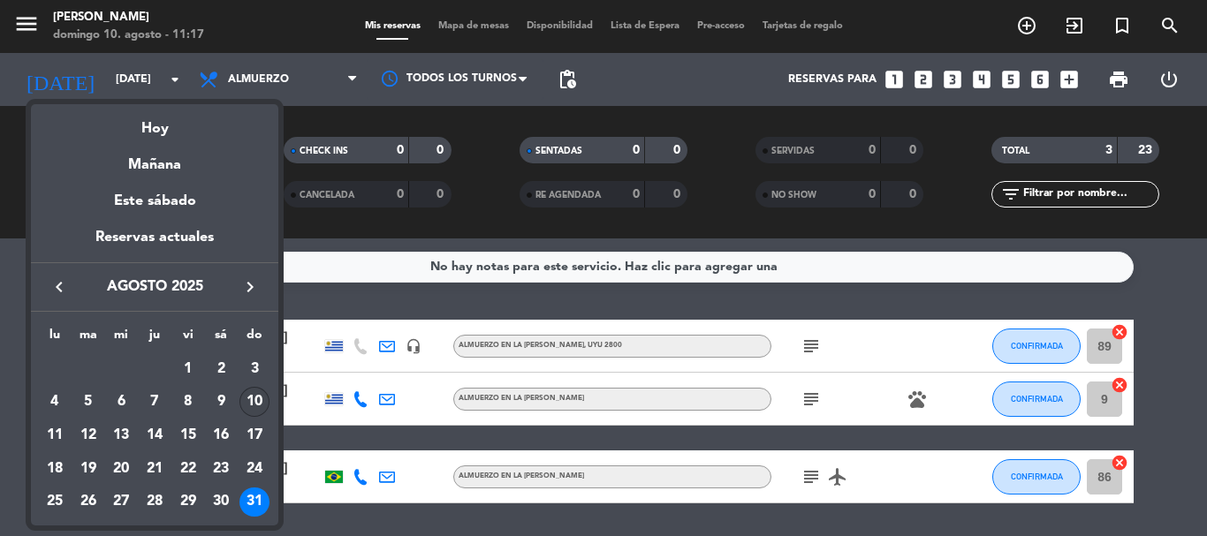
click at [253, 397] on div "10" at bounding box center [254, 402] width 30 height 30
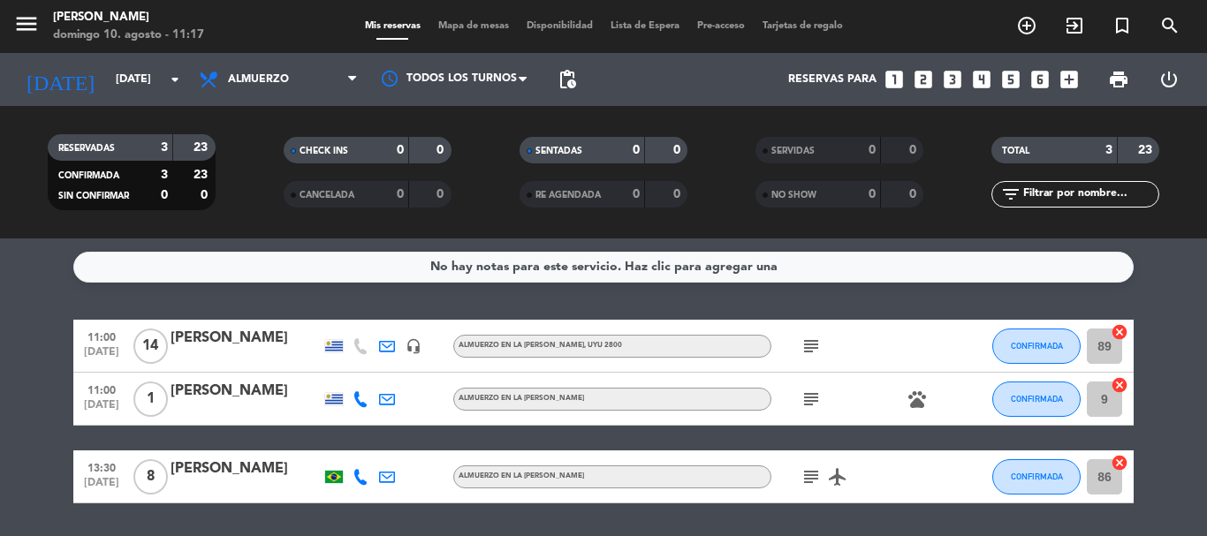
type input "dom. 10 ago."
